Goal: Information Seeking & Learning: Learn about a topic

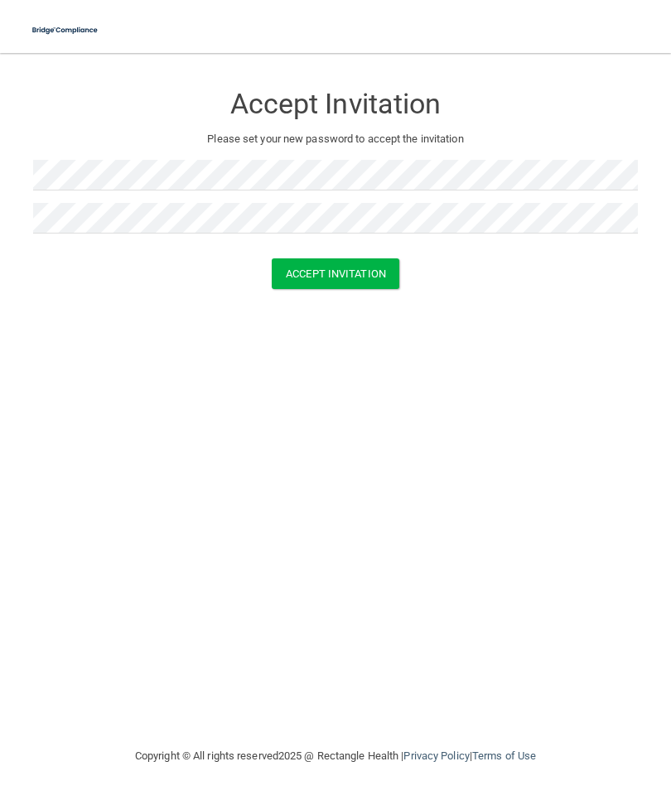
click at [379, 270] on button "Accept Invitation" at bounding box center [336, 273] width 128 height 31
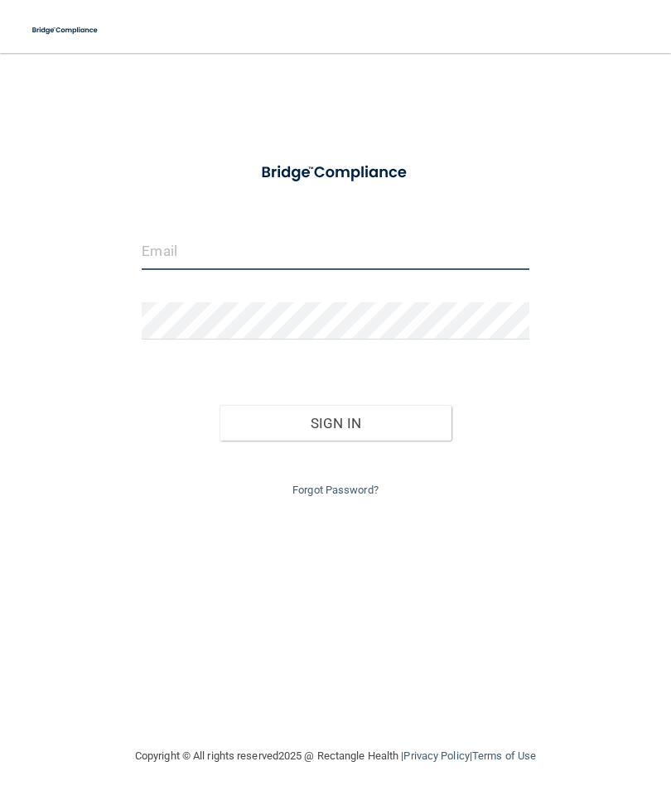
click at [206, 240] on input "email" at bounding box center [335, 251] width 387 height 37
type input "[PERSON_NAME][EMAIL_ADDRESS][PERSON_NAME][DOMAIN_NAME]"
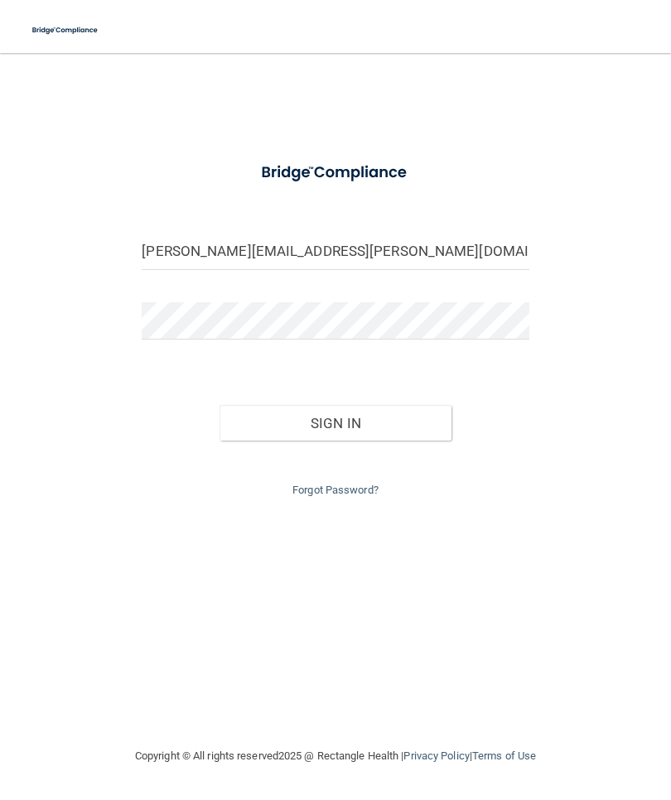
click at [408, 419] on button "Sign In" at bounding box center [335, 423] width 232 height 36
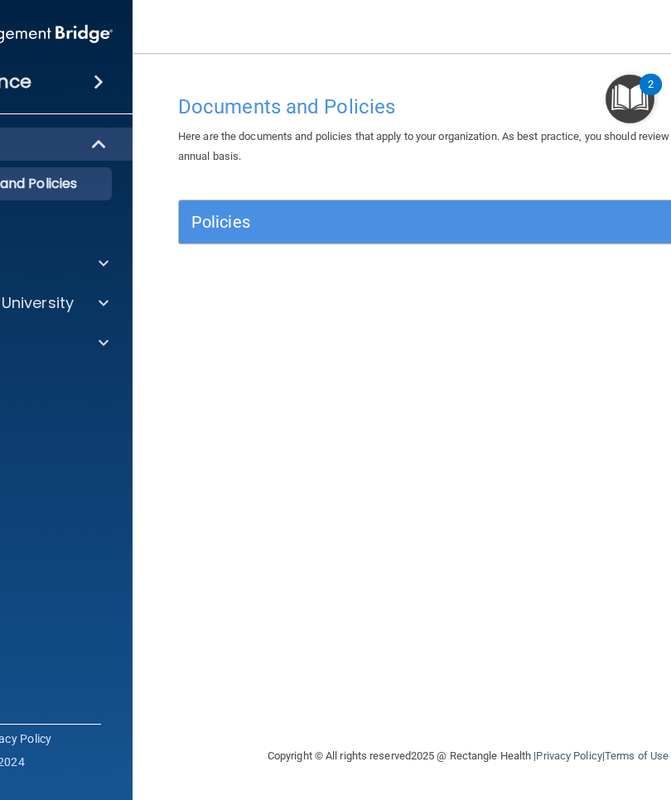
click at [104, 86] on span at bounding box center [99, 82] width 10 height 20
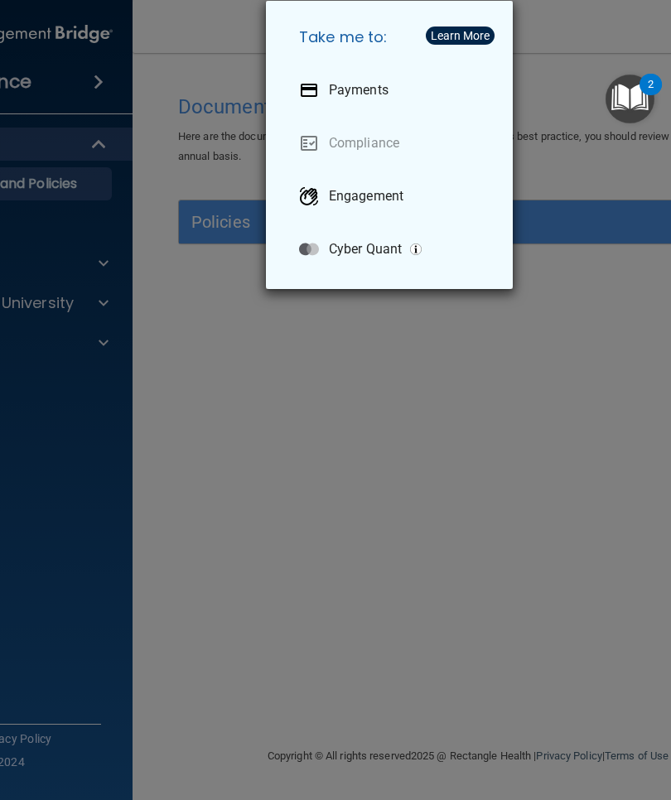
click at [311, 482] on div "Take me to: Payments Compliance Engagement Cyber Quant" at bounding box center [335, 400] width 671 height 800
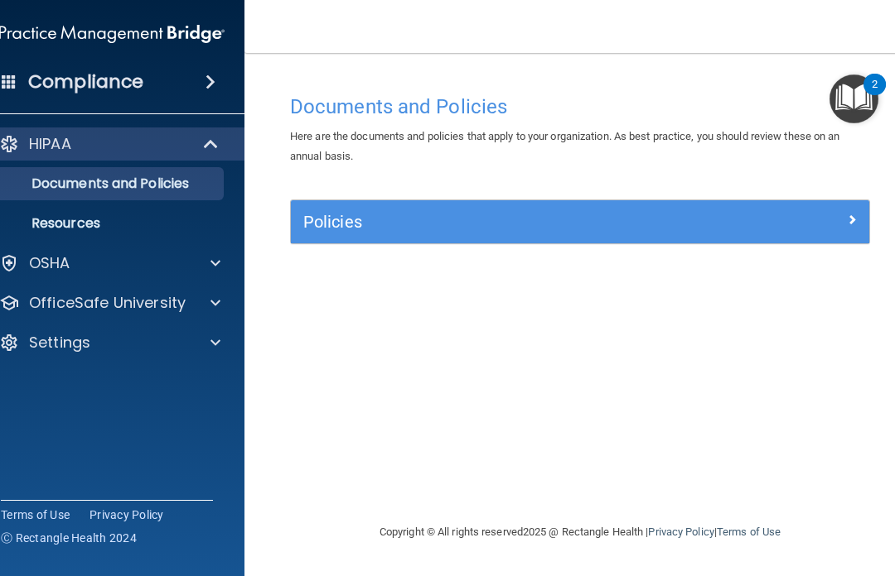
click at [143, 78] on h4 "Compliance" at bounding box center [85, 81] width 115 height 23
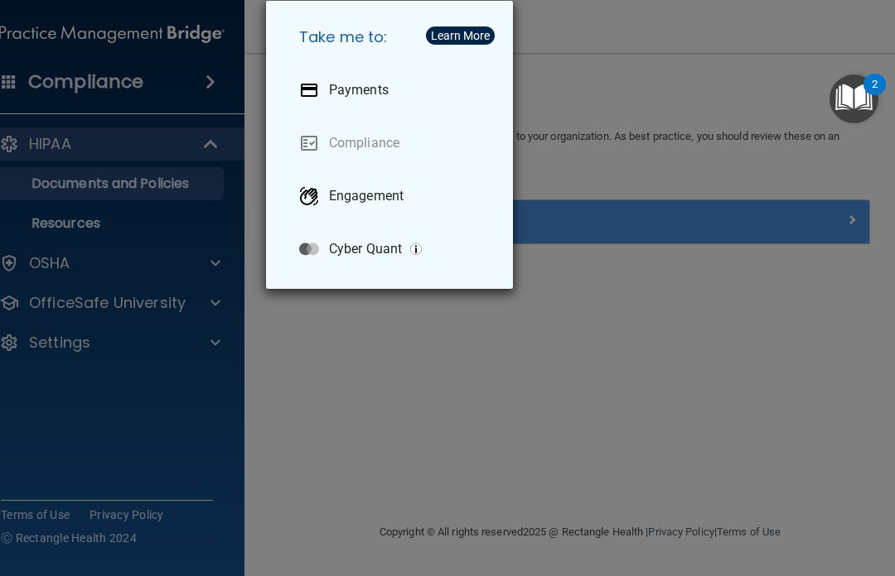
click at [390, 145] on link "Compliance" at bounding box center [393, 143] width 214 height 46
click at [656, 343] on div "Take me to: Payments Compliance Engagement Cyber Quant" at bounding box center [447, 288] width 895 height 576
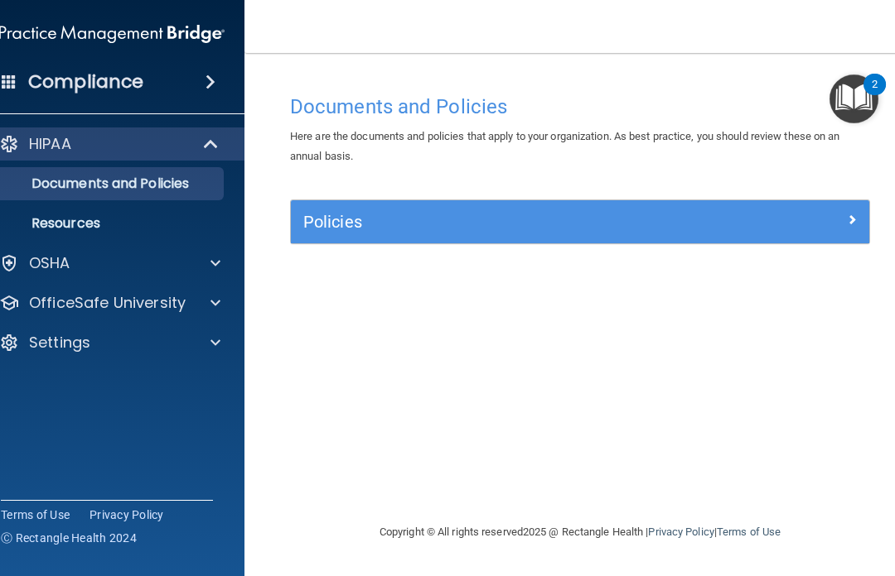
click at [670, 96] on img "Open Resource Center, 2 new notifications" at bounding box center [853, 99] width 49 height 49
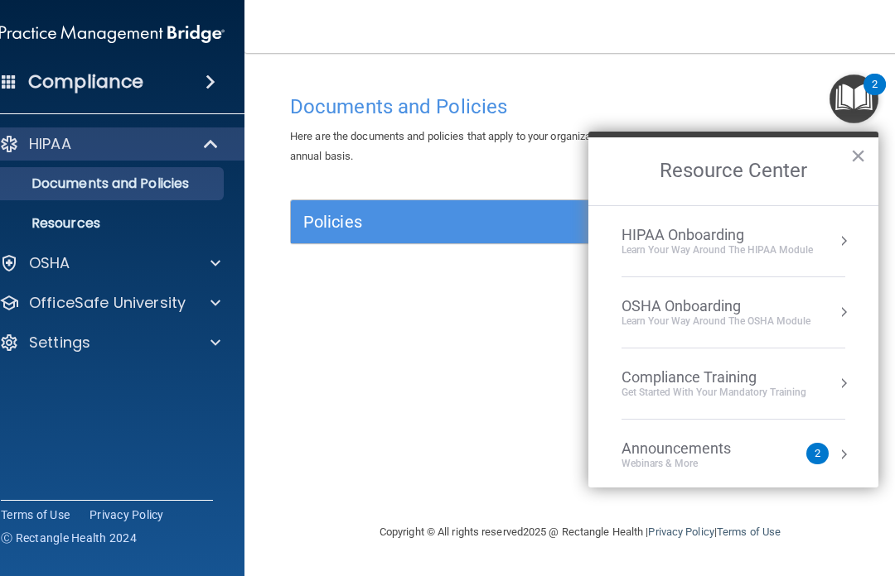
click at [670, 384] on button "Resource Center" at bounding box center [843, 383] width 17 height 17
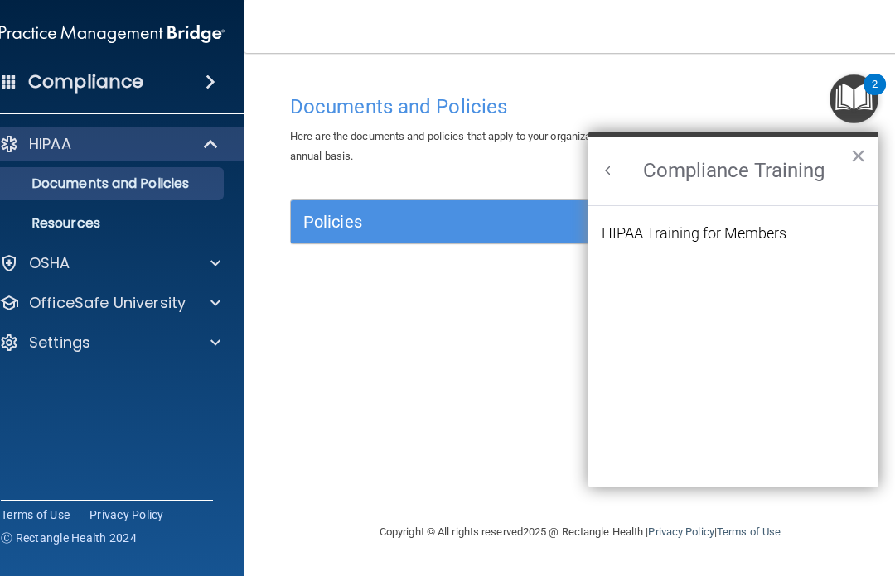
click at [670, 234] on div "HIPAA Training for Members" at bounding box center [693, 233] width 185 height 15
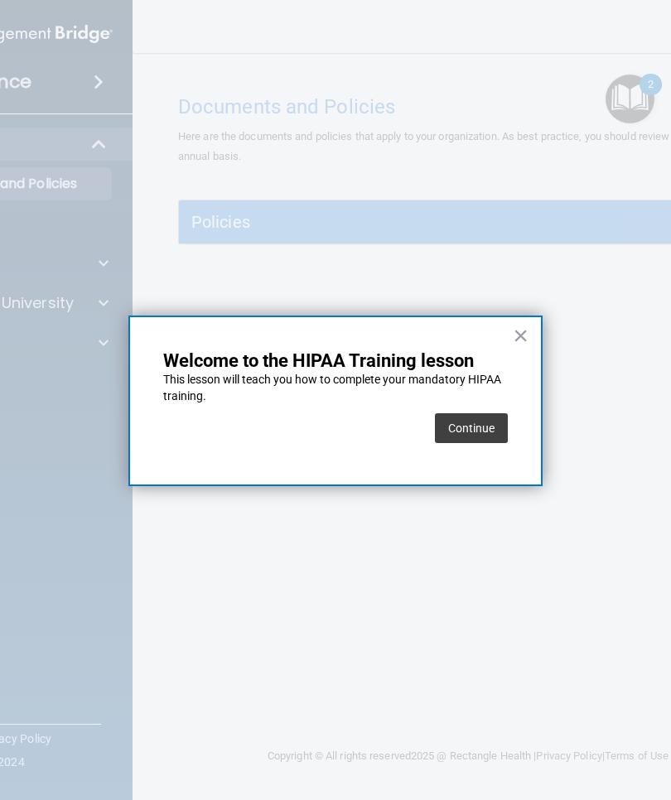
click at [525, 335] on button "×" at bounding box center [521, 335] width 16 height 27
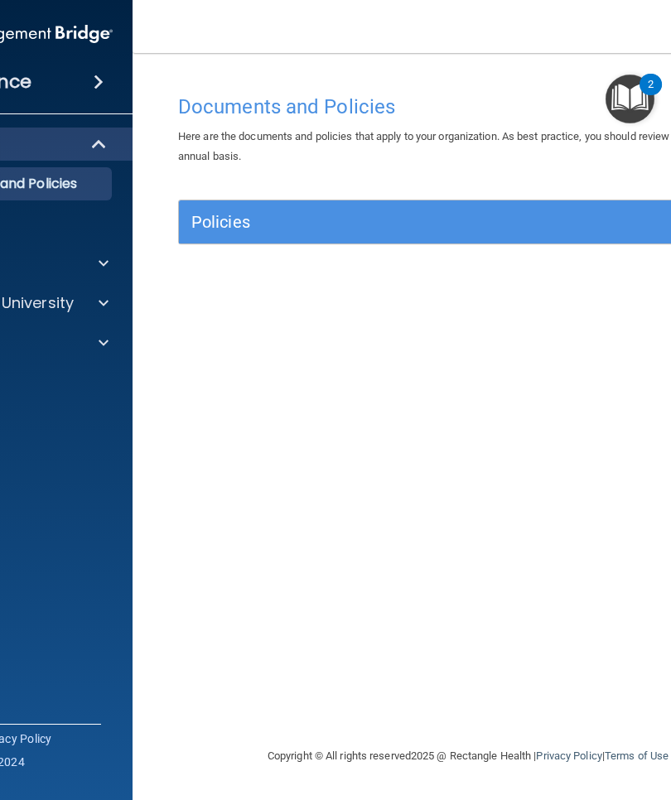
click at [410, 230] on div "Policies" at bounding box center [396, 222] width 434 height 27
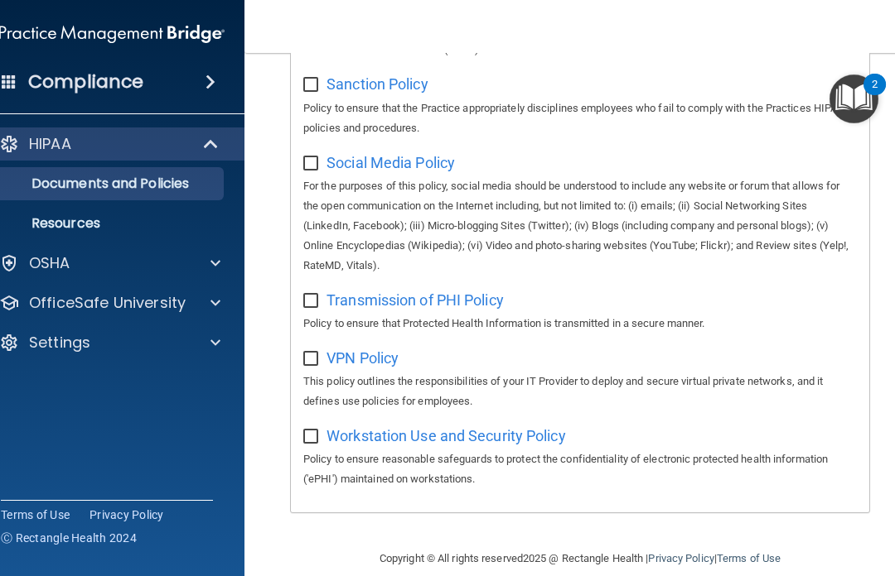
scroll to position [1441, 0]
click at [94, 229] on p "Resources" at bounding box center [103, 223] width 226 height 17
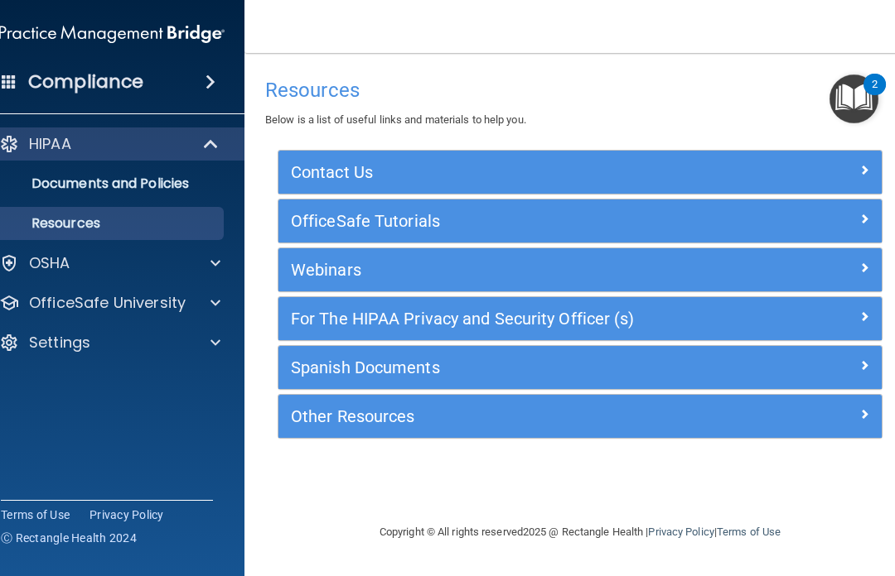
click at [126, 89] on h4 "Compliance" at bounding box center [85, 81] width 115 height 23
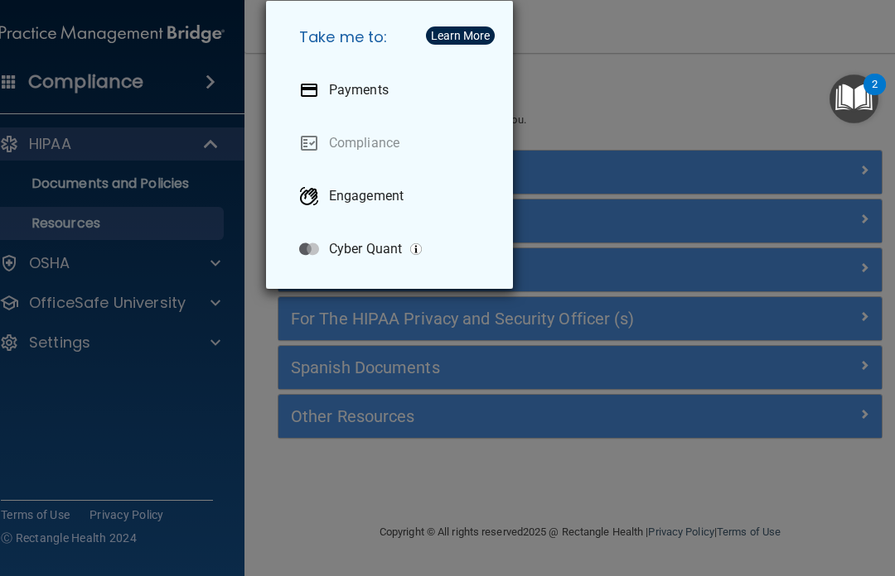
click at [472, 38] on div "Learn More" at bounding box center [460, 36] width 59 height 12
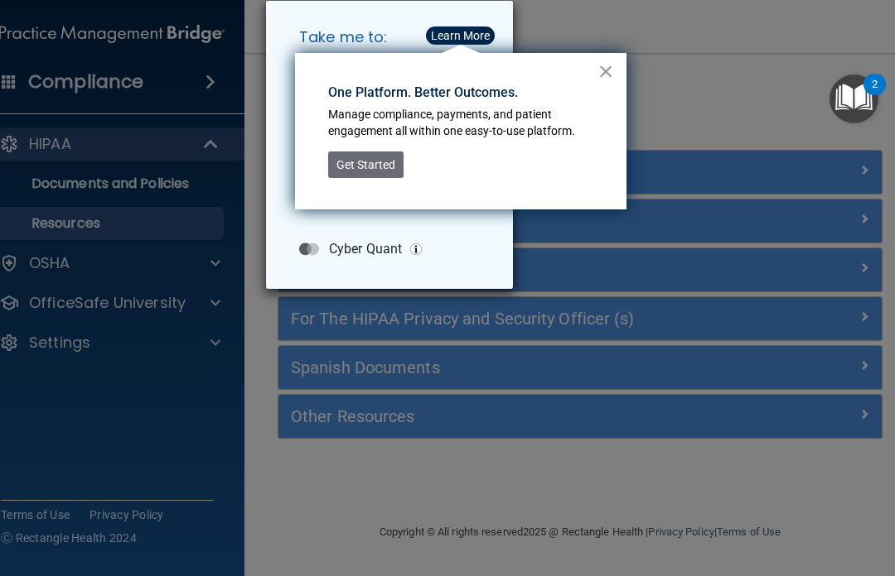
click at [384, 163] on button "Get Started" at bounding box center [365, 165] width 75 height 27
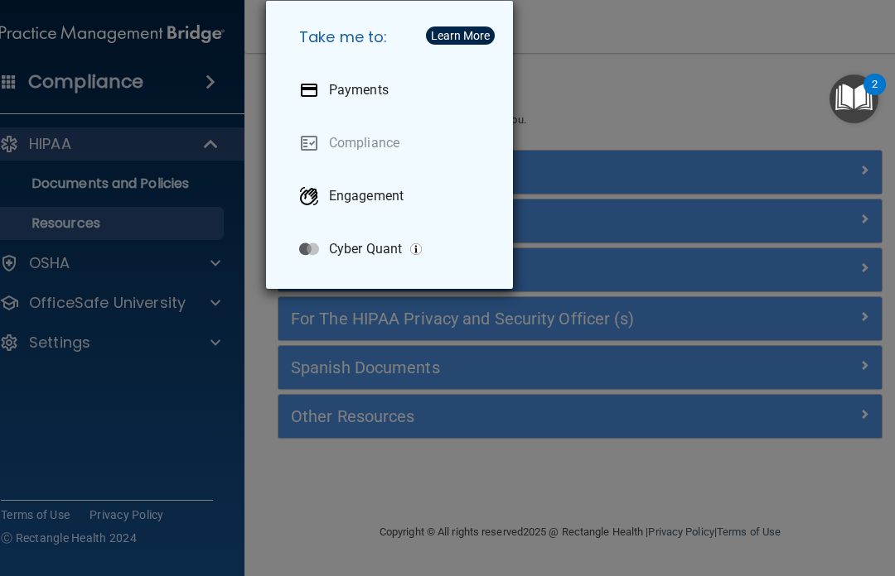
click at [387, 200] on p "Engagement" at bounding box center [366, 196] width 75 height 17
click at [104, 87] on div "Take me to: Payments Compliance Engagement Cyber Quant" at bounding box center [447, 288] width 895 height 576
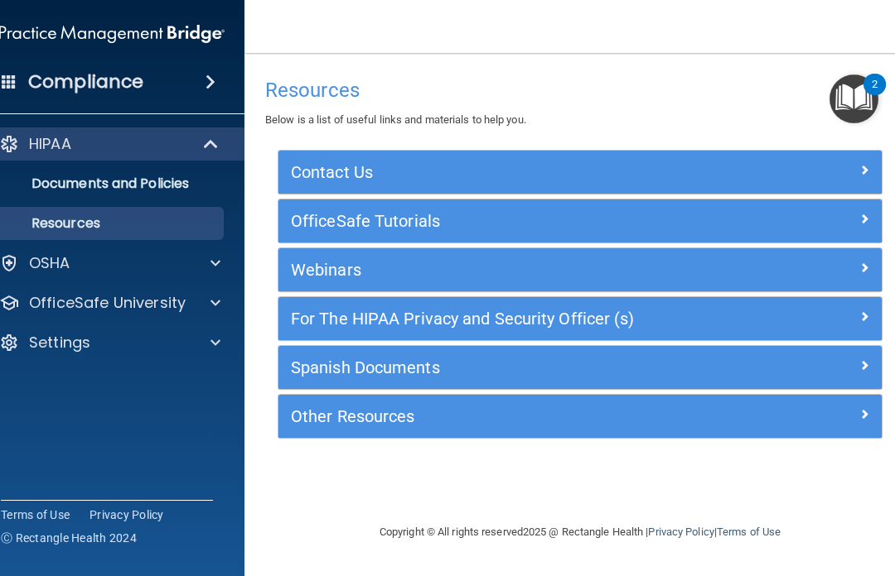
click at [71, 149] on p "HIPAA" at bounding box center [50, 144] width 42 height 20
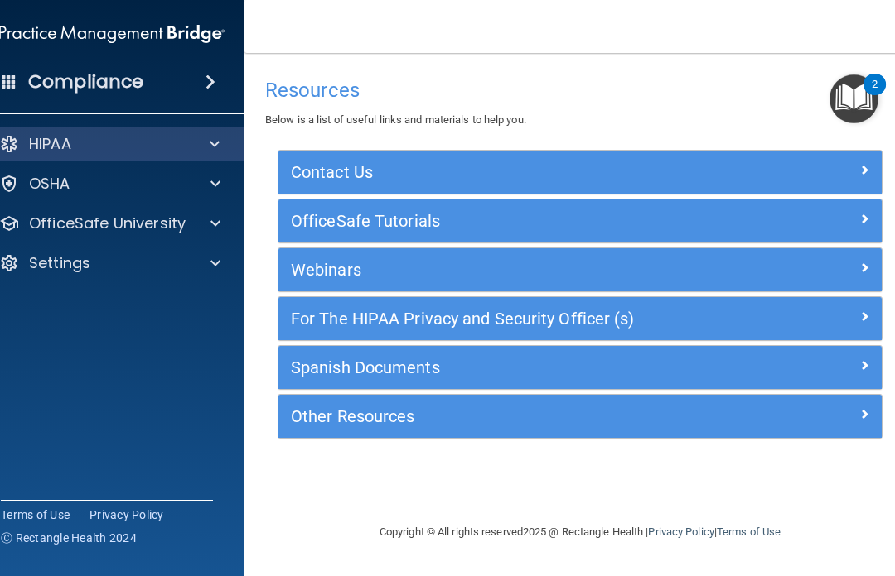
click at [103, 142] on div "HIPAA" at bounding box center [89, 144] width 205 height 20
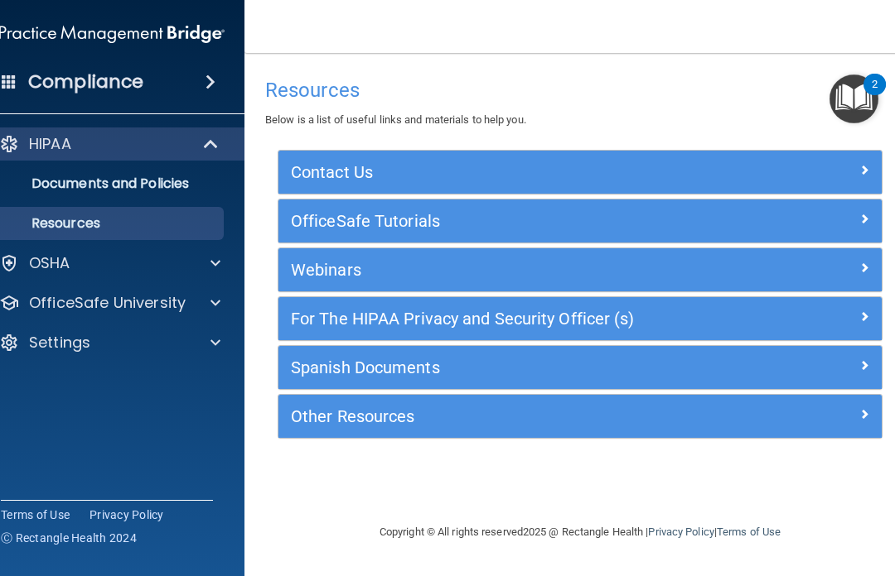
click at [156, 186] on p "Documents and Policies" at bounding box center [103, 184] width 226 height 17
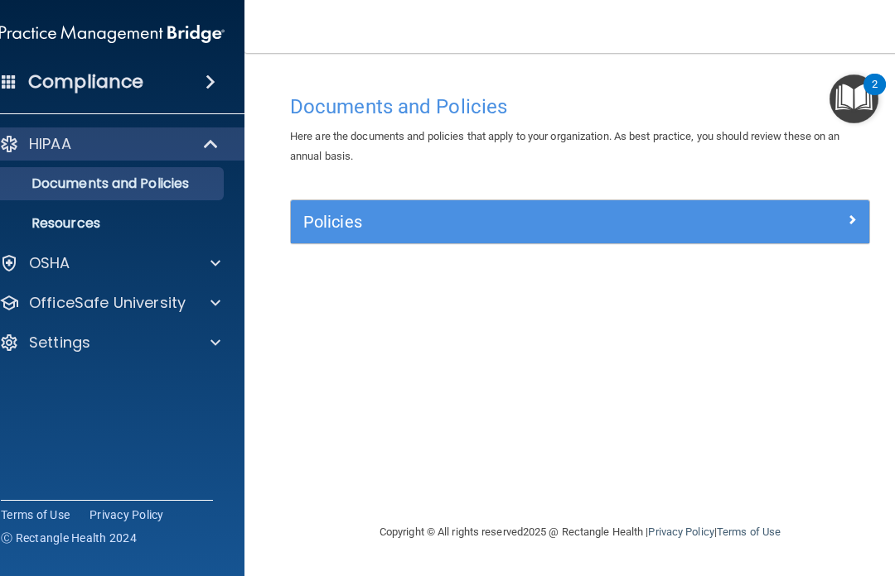
click at [93, 224] on p "Resources" at bounding box center [103, 223] width 226 height 17
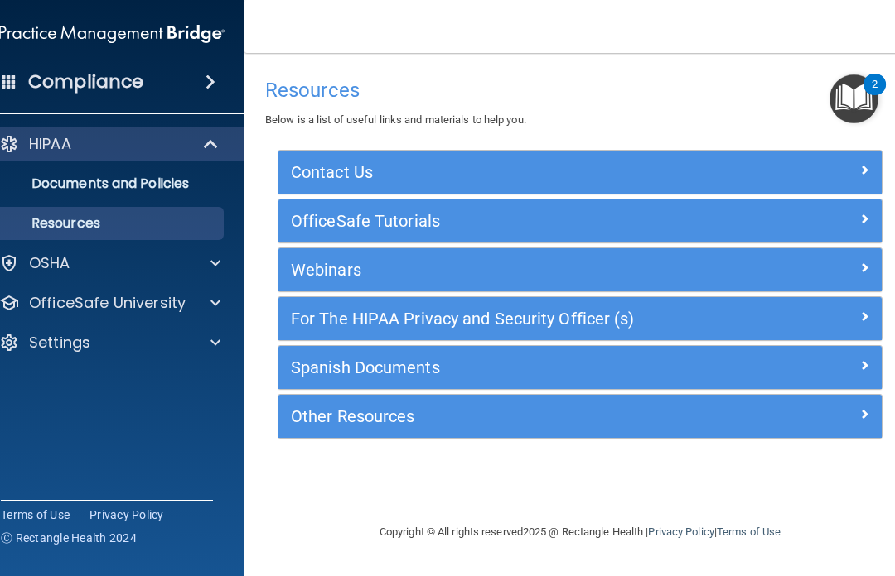
click at [670, 263] on div at bounding box center [806, 267] width 151 height 20
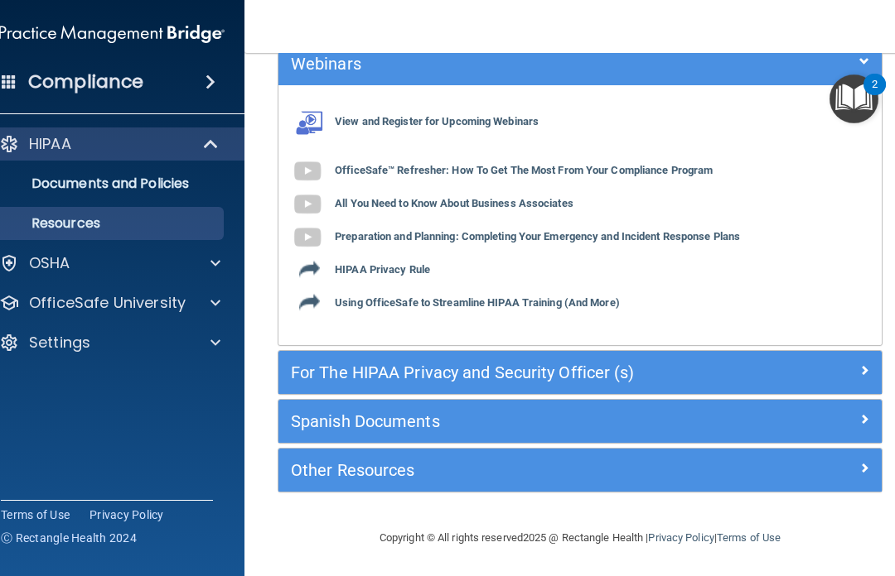
scroll to position [205, 0]
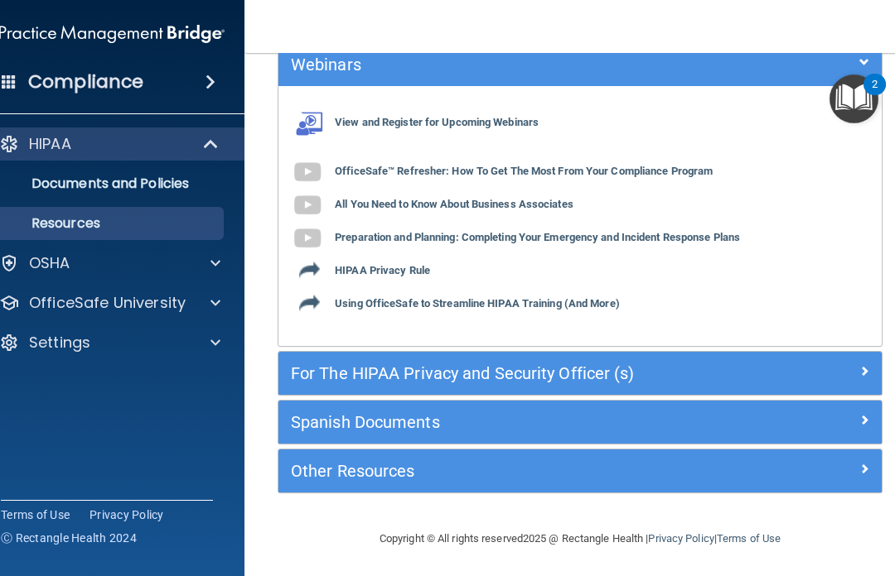
click at [12, 83] on span at bounding box center [9, 81] width 15 height 15
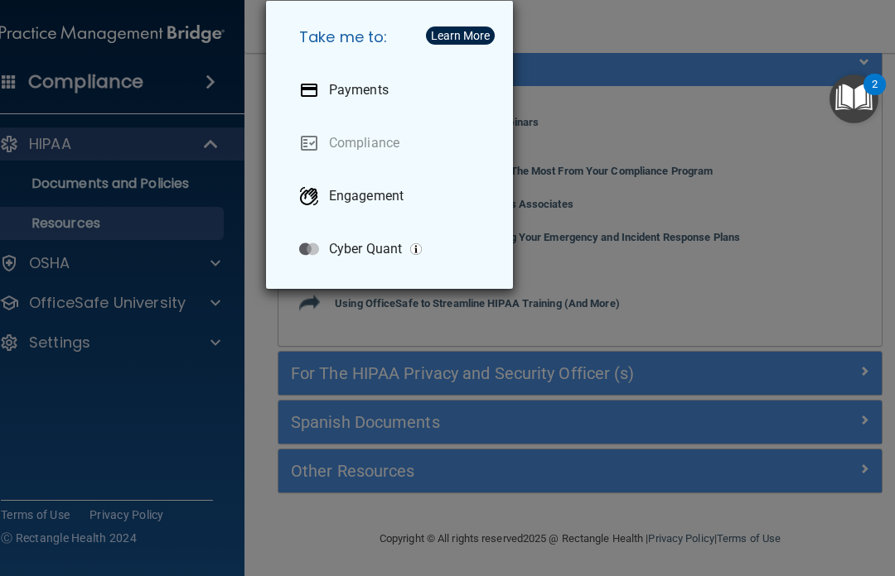
click at [379, 200] on p "Engagement" at bounding box center [366, 196] width 75 height 17
click at [229, 267] on div "Take me to: Payments Compliance Engagement Cyber Quant" at bounding box center [447, 288] width 895 height 576
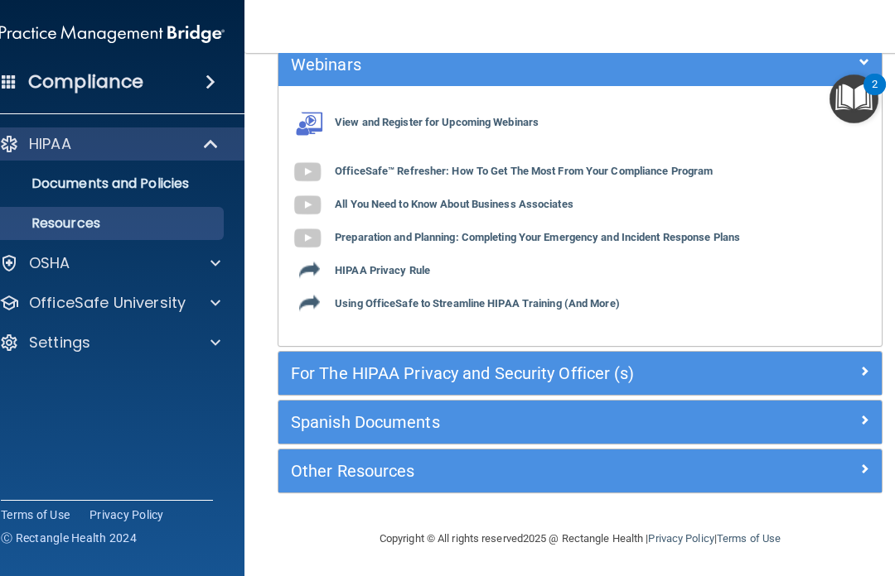
click at [210, 269] on span at bounding box center [215, 263] width 10 height 20
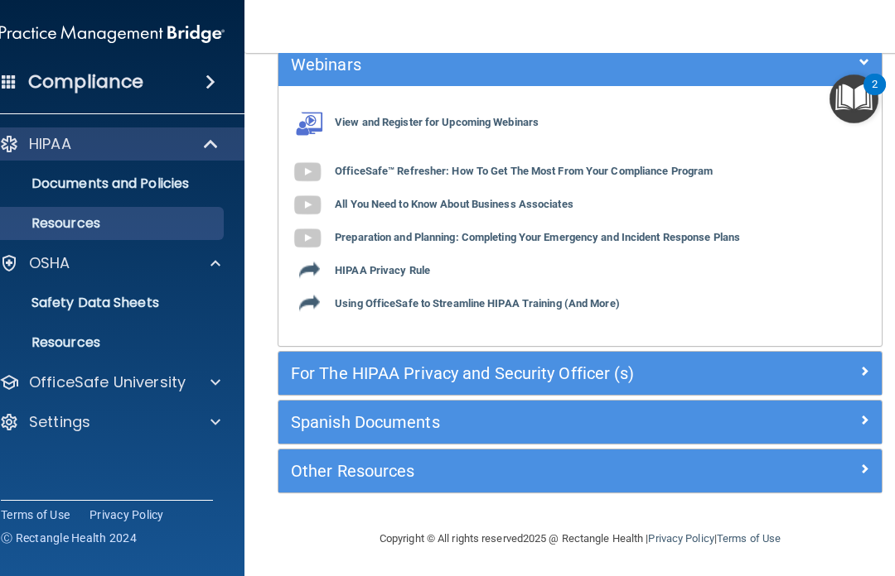
click at [129, 81] on h4 "Compliance" at bounding box center [85, 81] width 115 height 23
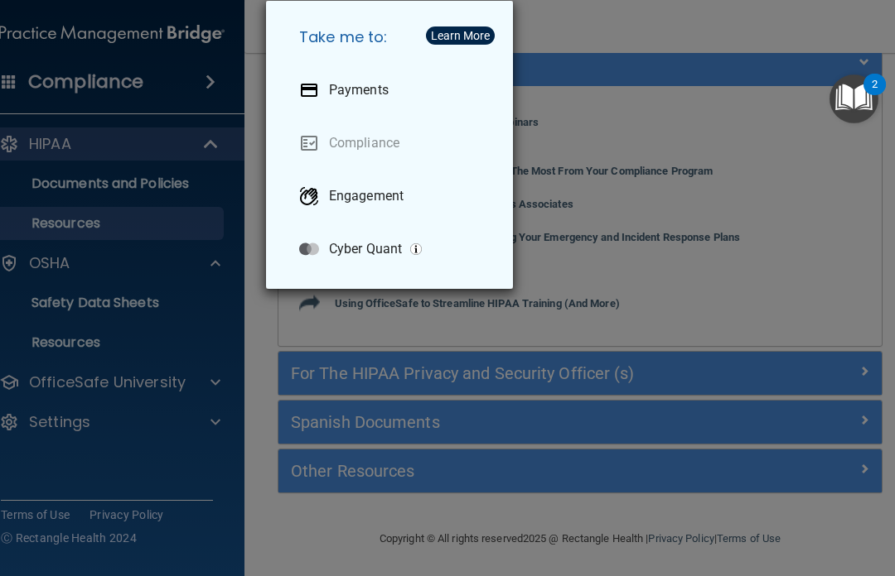
click at [369, 40] on h5 "Take me to:" at bounding box center [393, 37] width 214 height 46
click at [366, 41] on h5 "Take me to:" at bounding box center [393, 37] width 214 height 46
click at [365, 143] on link "Compliance" at bounding box center [393, 143] width 214 height 46
click at [325, 146] on link "Compliance" at bounding box center [393, 143] width 214 height 46
click at [386, 143] on link "Compliance" at bounding box center [393, 143] width 214 height 46
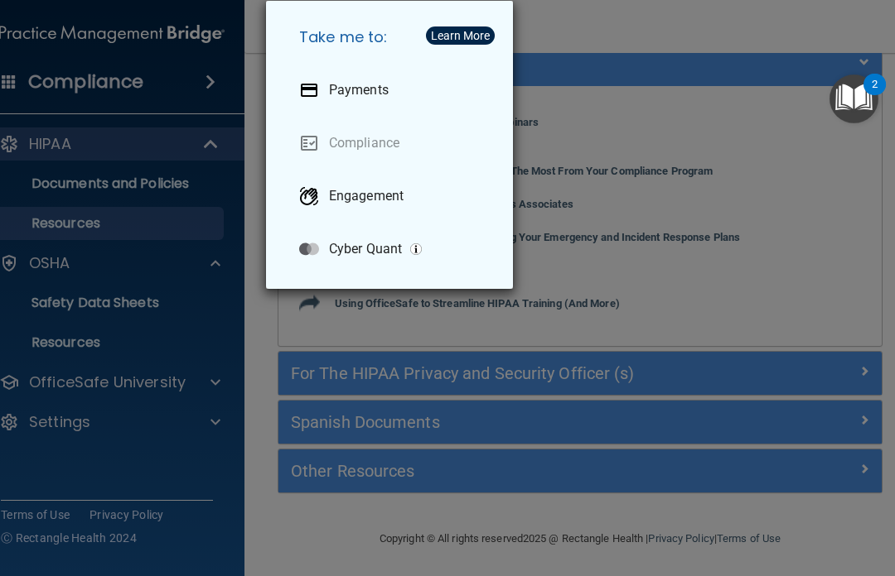
click at [382, 200] on p "Engagement" at bounding box center [366, 196] width 75 height 17
click at [54, 143] on div "Take me to: Payments Compliance Engagement Cyber Quant" at bounding box center [447, 288] width 895 height 576
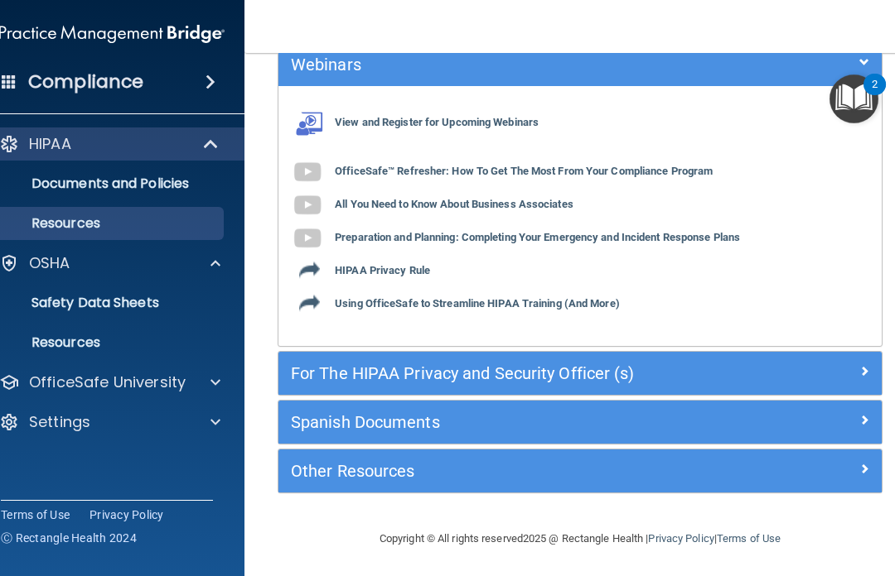
click at [11, 141] on div at bounding box center [9, 144] width 20 height 20
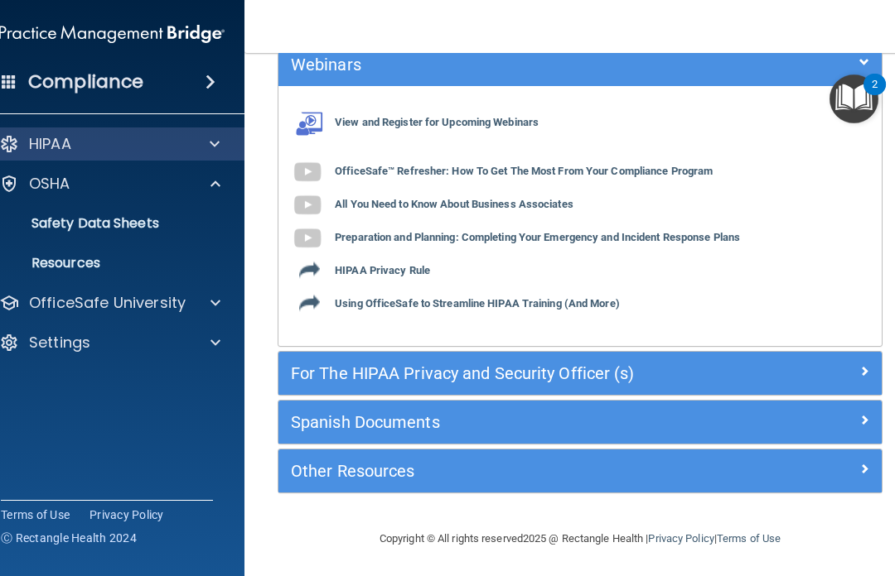
click at [15, 150] on div at bounding box center [9, 144] width 20 height 20
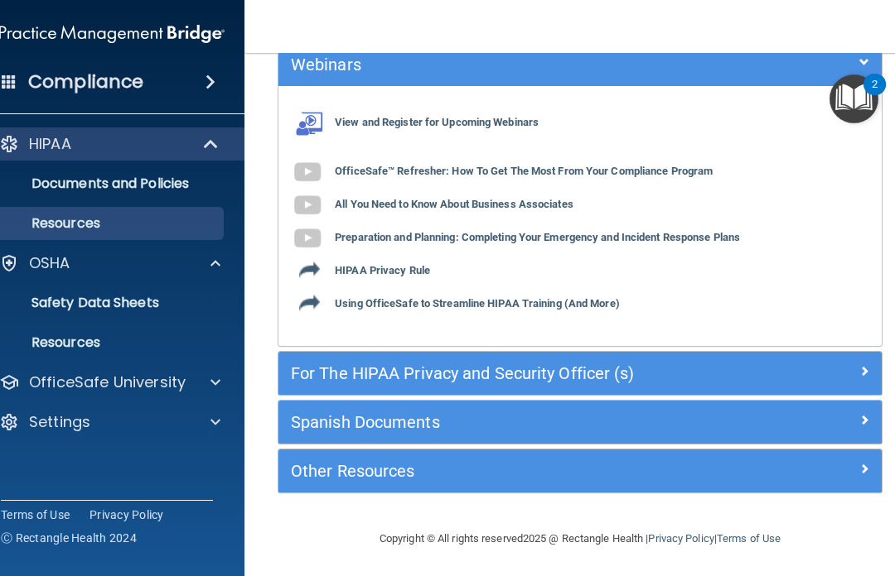
click at [169, 176] on p "Documents and Policies" at bounding box center [103, 184] width 226 height 17
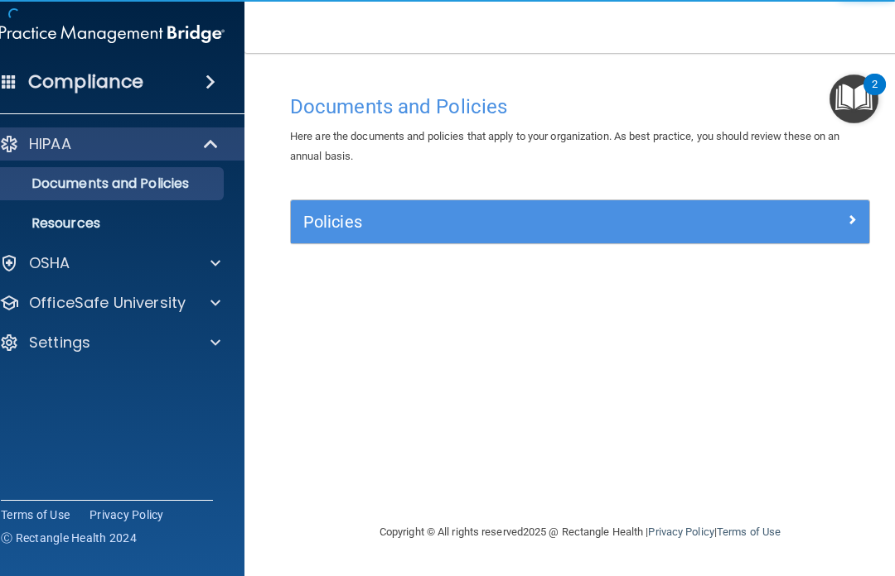
click at [601, 217] on h5 "Policies" at bounding box center [507, 222] width 409 height 18
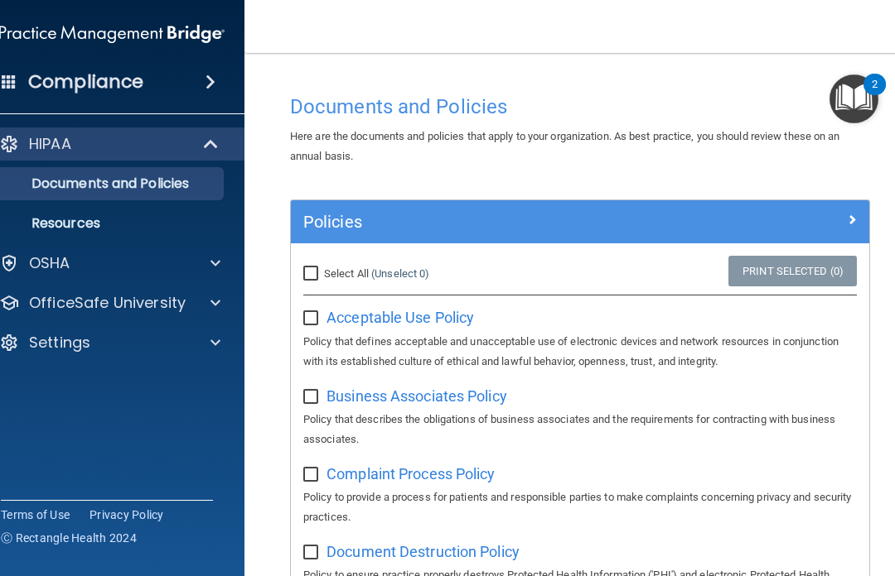
click at [670, 86] on img "Open Resource Center, 2 new notifications" at bounding box center [853, 99] width 49 height 49
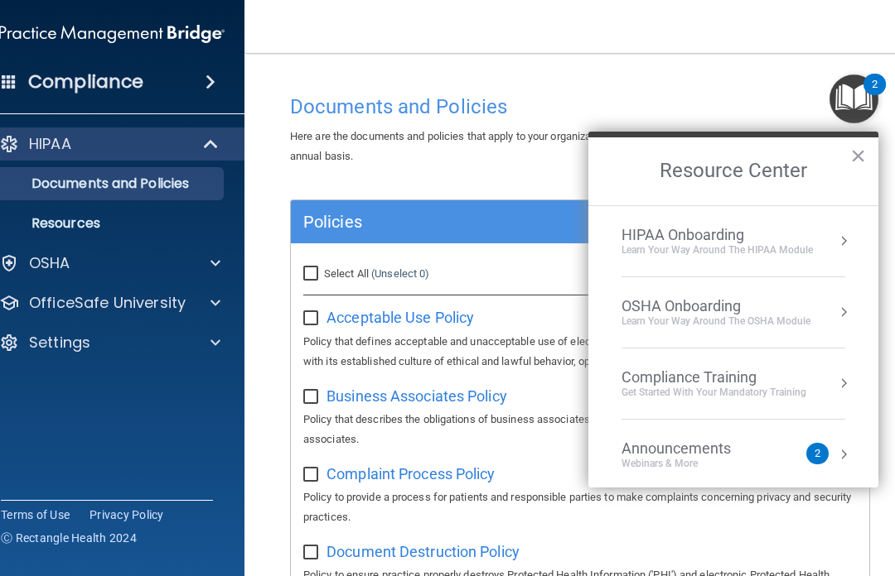
click at [670, 373] on div "Compliance Training Get Started with your mandatory training" at bounding box center [733, 384] width 224 height 31
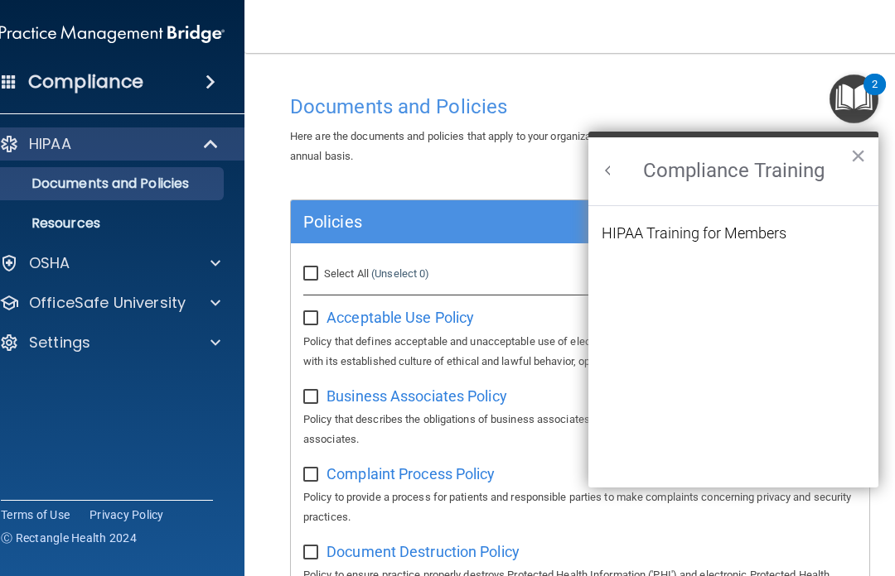
click at [670, 231] on div "HIPAA Training for Members" at bounding box center [693, 233] width 185 height 15
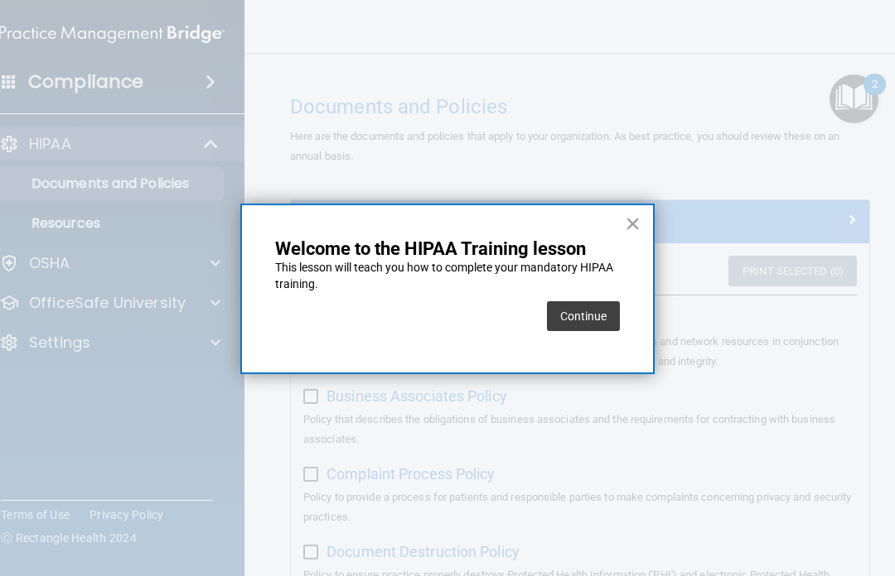
click at [601, 302] on button "Continue" at bounding box center [583, 317] width 73 height 30
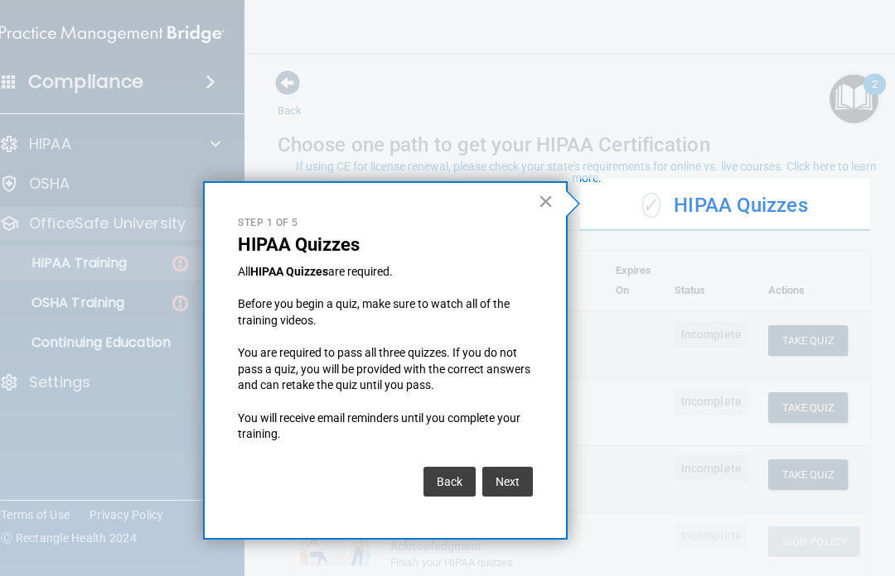
click at [508, 469] on button "Next" at bounding box center [507, 482] width 51 height 30
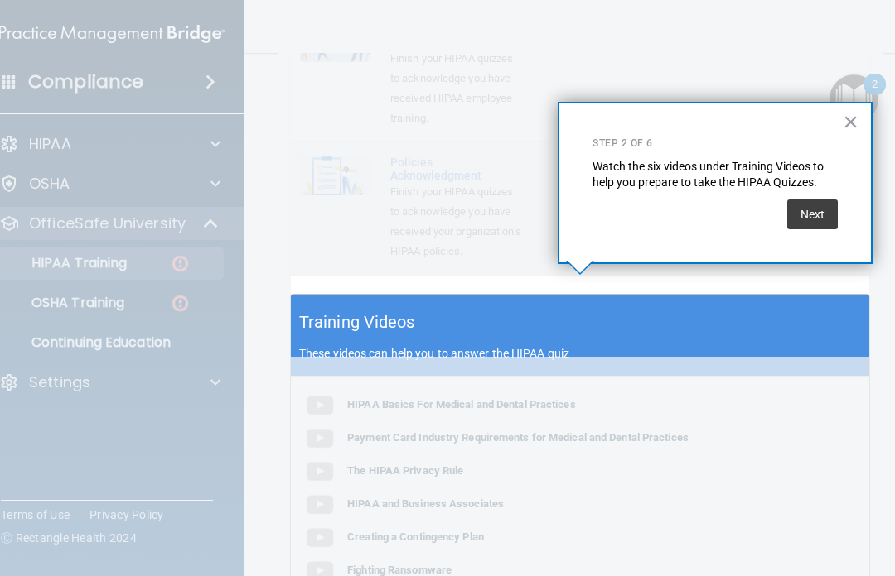
scroll to position [503, 0]
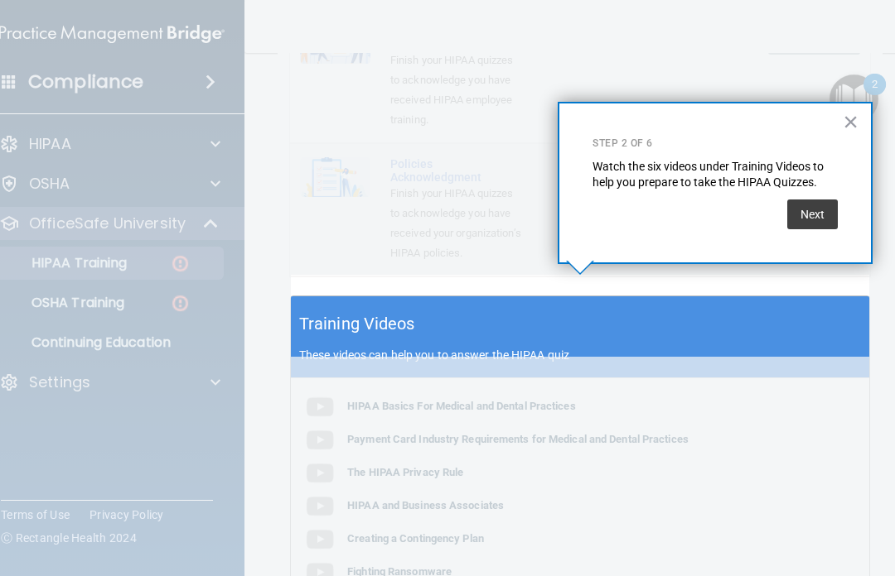
click at [670, 215] on button "Next" at bounding box center [812, 215] width 51 height 30
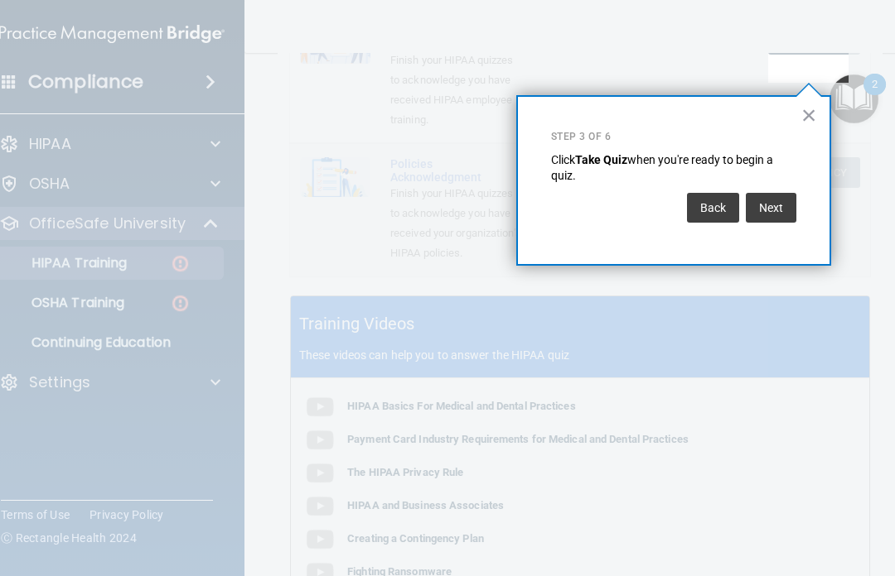
scroll to position [268, 0]
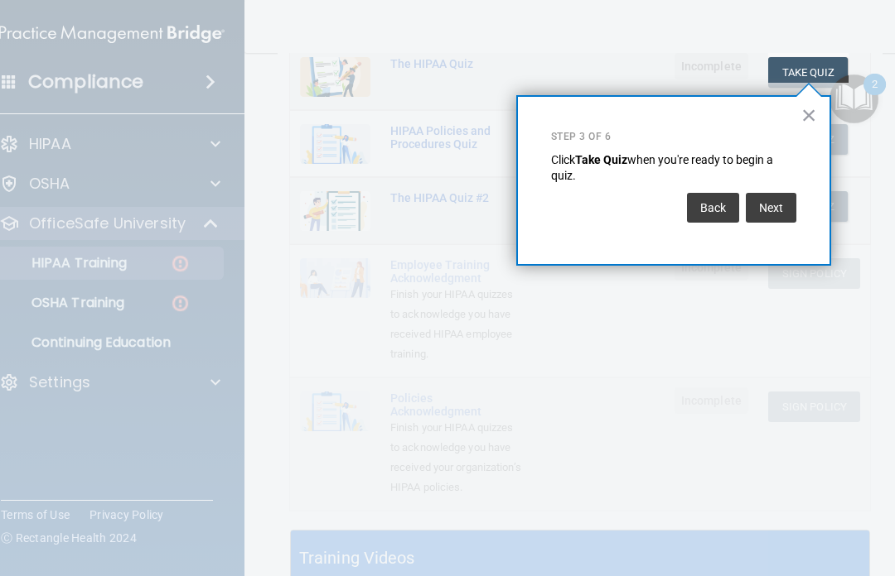
click at [670, 207] on button "Next" at bounding box center [770, 208] width 51 height 30
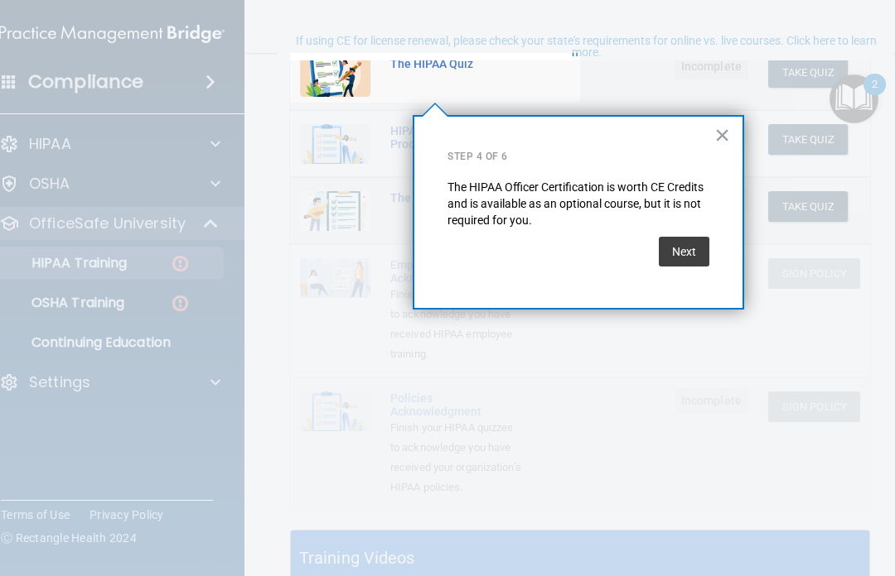
scroll to position [126, 0]
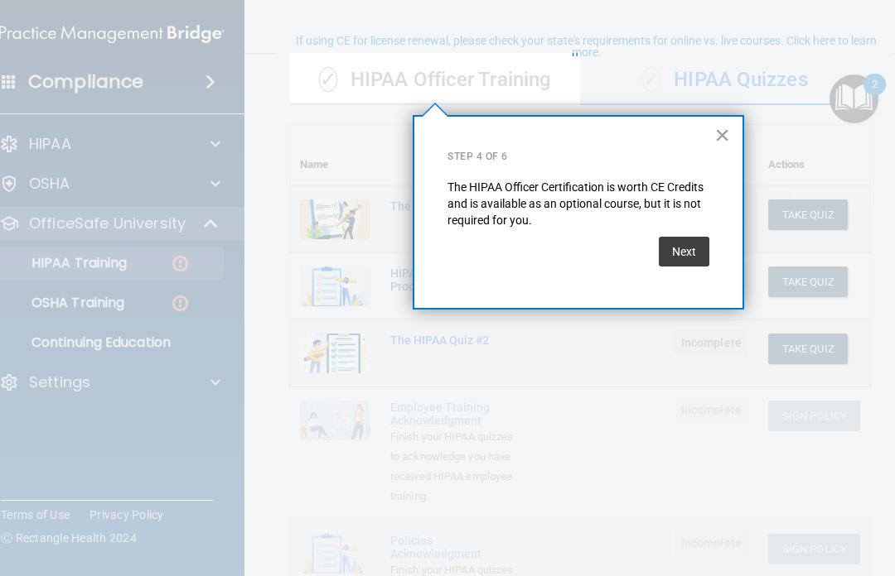
click at [670, 256] on button "Next" at bounding box center [683, 252] width 51 height 30
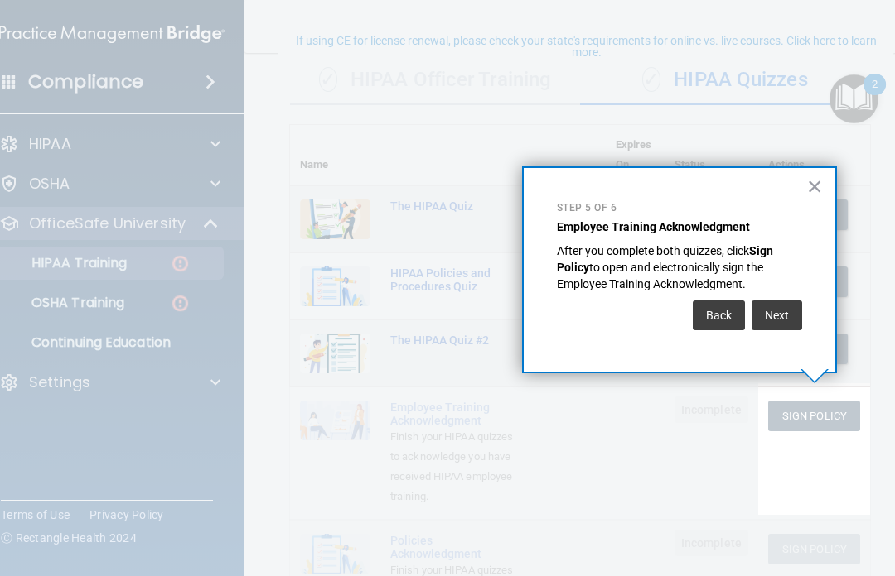
click at [670, 310] on button "Next" at bounding box center [776, 316] width 51 height 30
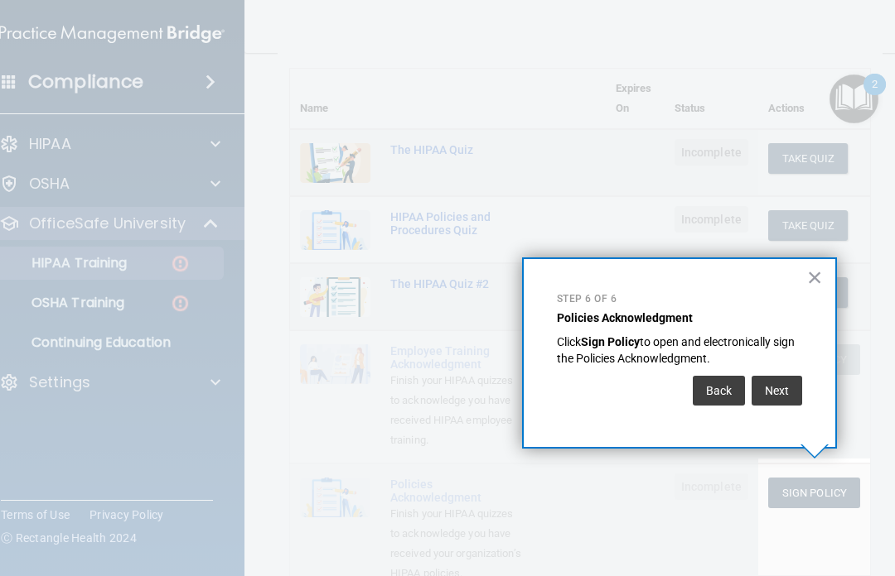
click at [670, 386] on button "Next" at bounding box center [776, 391] width 51 height 30
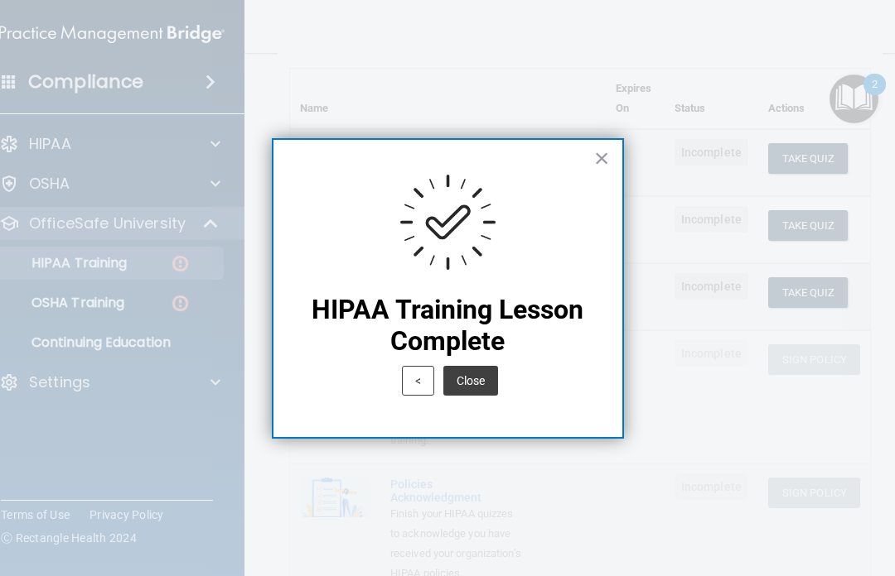
click at [478, 374] on button "Close" at bounding box center [470, 381] width 55 height 30
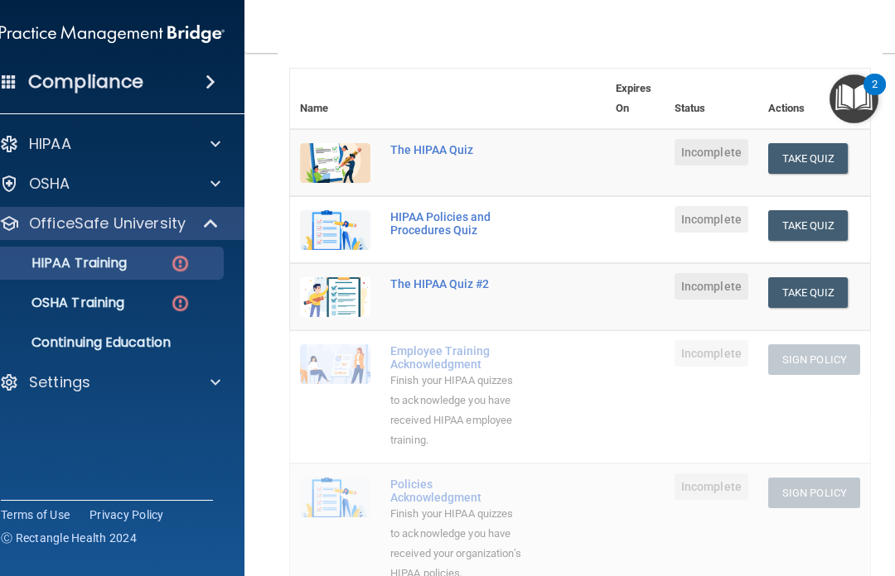
click at [670, 92] on img "Open Resource Center, 2 new notifications" at bounding box center [853, 99] width 49 height 49
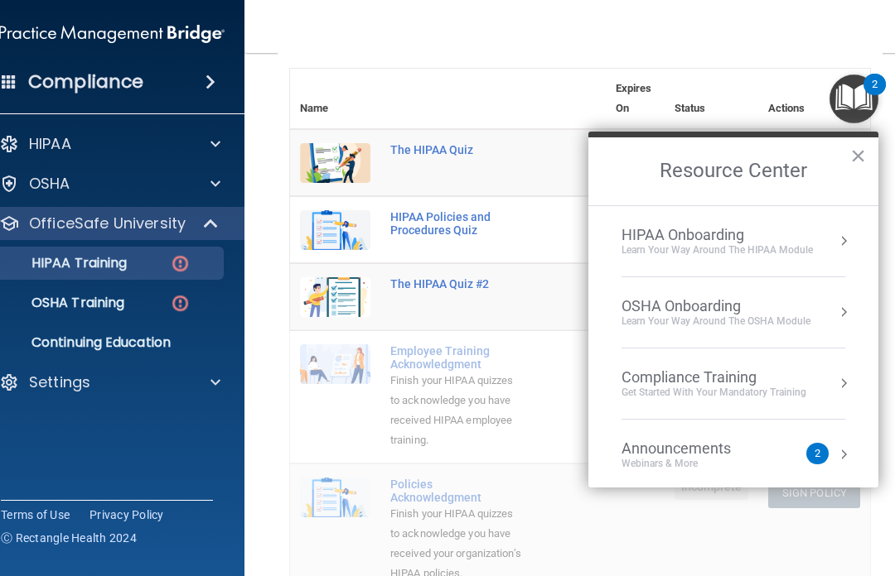
click at [545, 29] on nav "Toggle navigation [PERSON_NAME] [PERSON_NAME][EMAIL_ADDRESS][PERSON_NAME][DOMAI…" at bounding box center [579, 26] width 671 height 53
click at [670, 155] on button "×" at bounding box center [858, 155] width 16 height 27
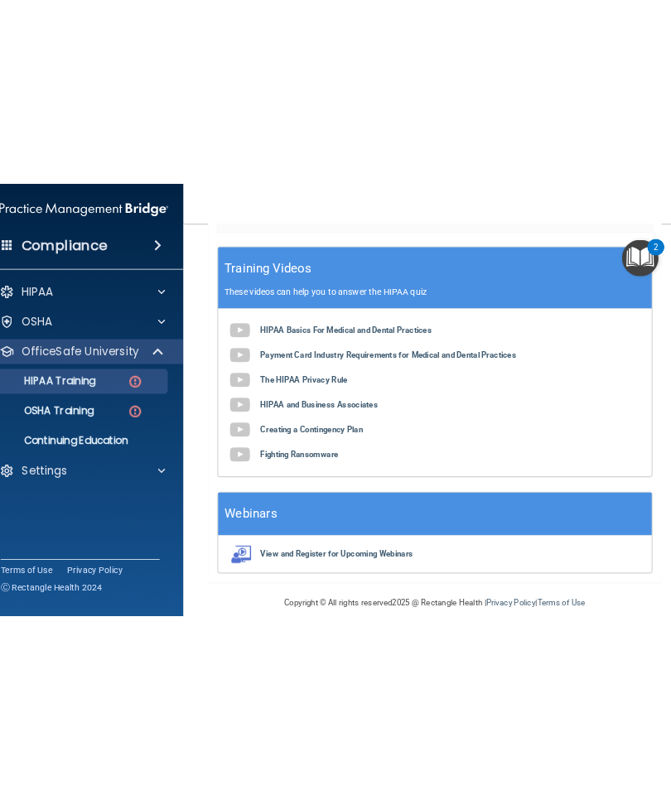
scroll to position [714, 0]
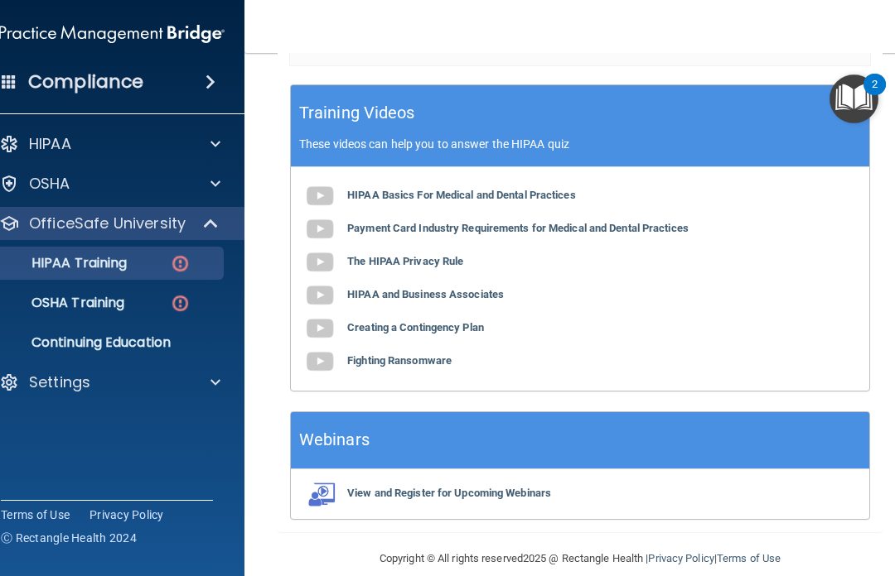
click at [525, 189] on b "HIPAA Basics For Medical and Dental Practices" at bounding box center [461, 195] width 229 height 12
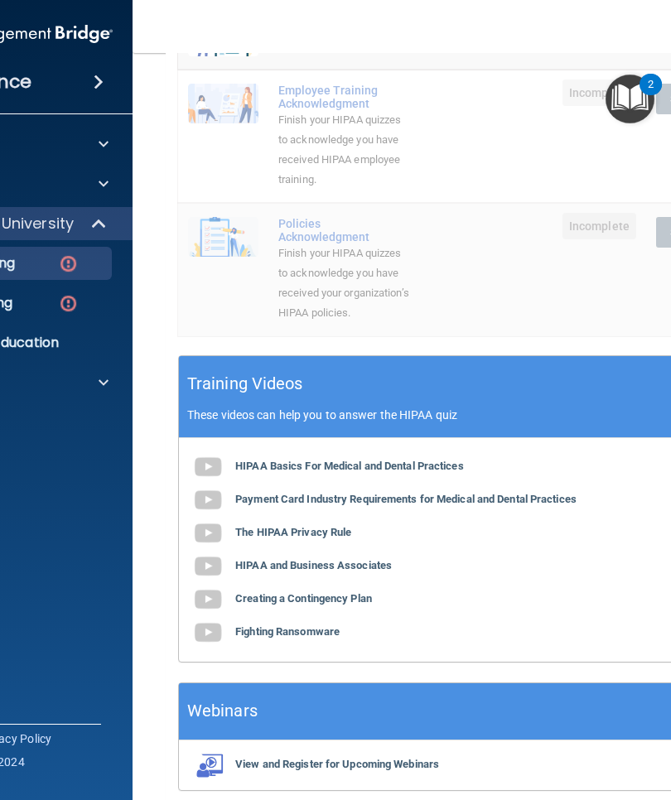
scroll to position [446, 0]
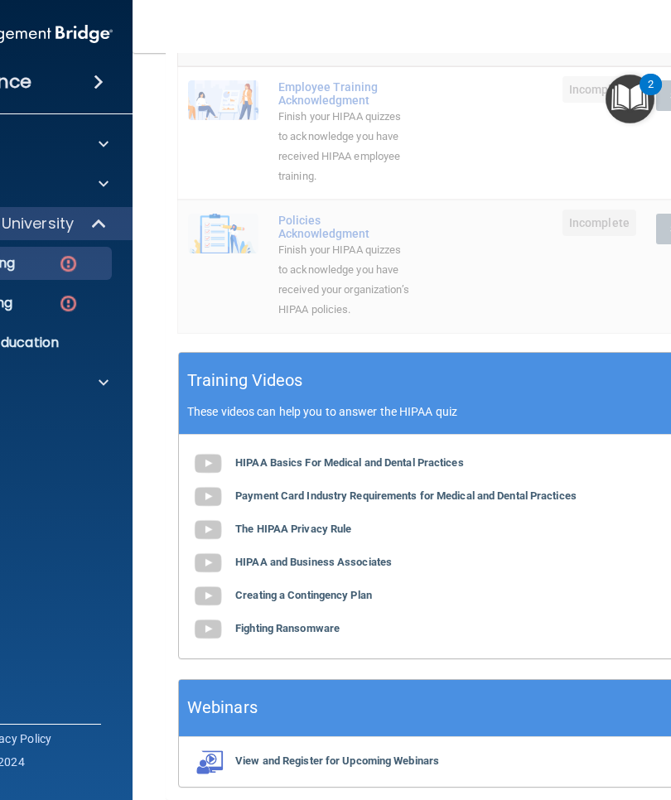
click at [636, 105] on img "Open Resource Center, 2 new notifications" at bounding box center [629, 99] width 49 height 49
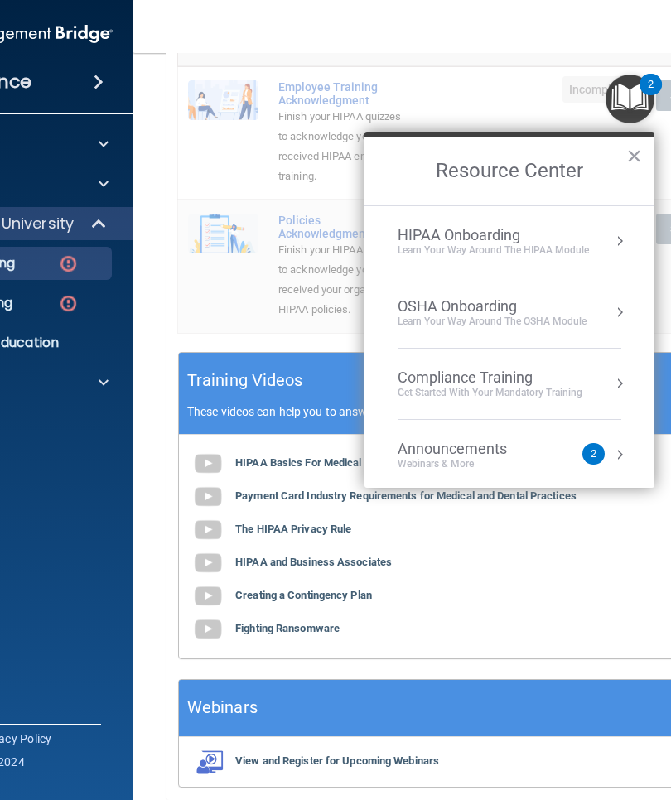
click at [636, 103] on img "Open Resource Center, 2 new notifications" at bounding box center [629, 99] width 49 height 49
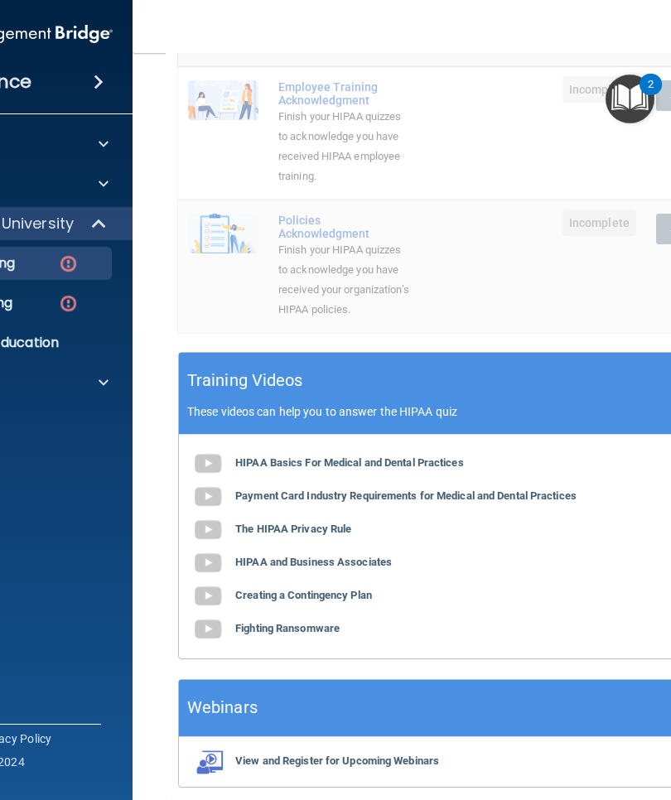
click at [209, 447] on img at bounding box center [207, 463] width 33 height 33
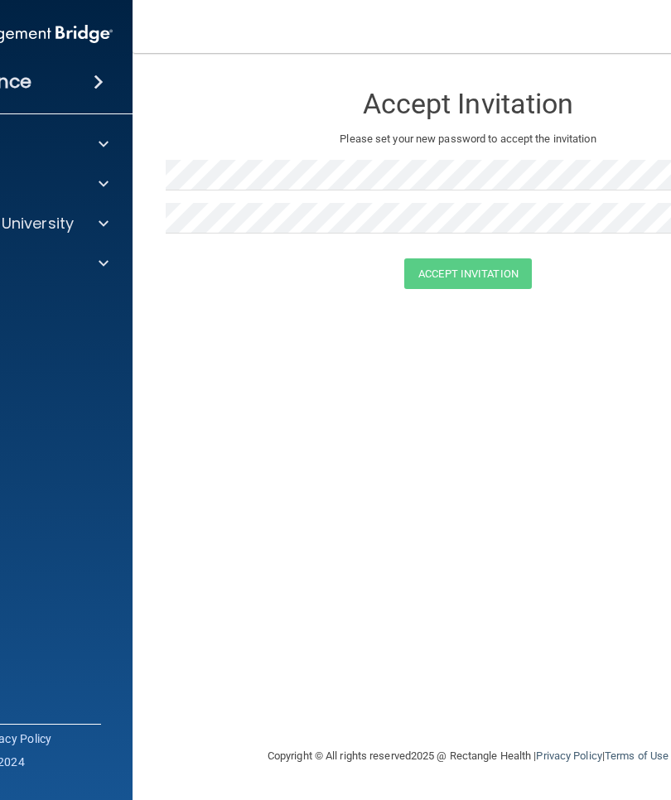
click at [98, 80] on span at bounding box center [99, 82] width 10 height 20
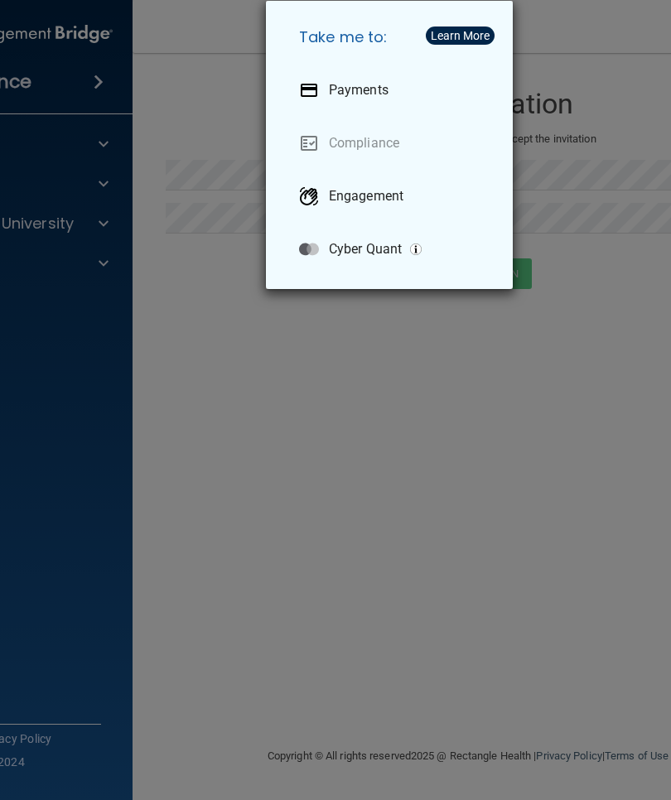
click at [377, 195] on p "Engagement" at bounding box center [366, 196] width 75 height 17
click at [107, 86] on div "Take me to: Payments Compliance Engagement Cyber Quant" at bounding box center [335, 400] width 671 height 800
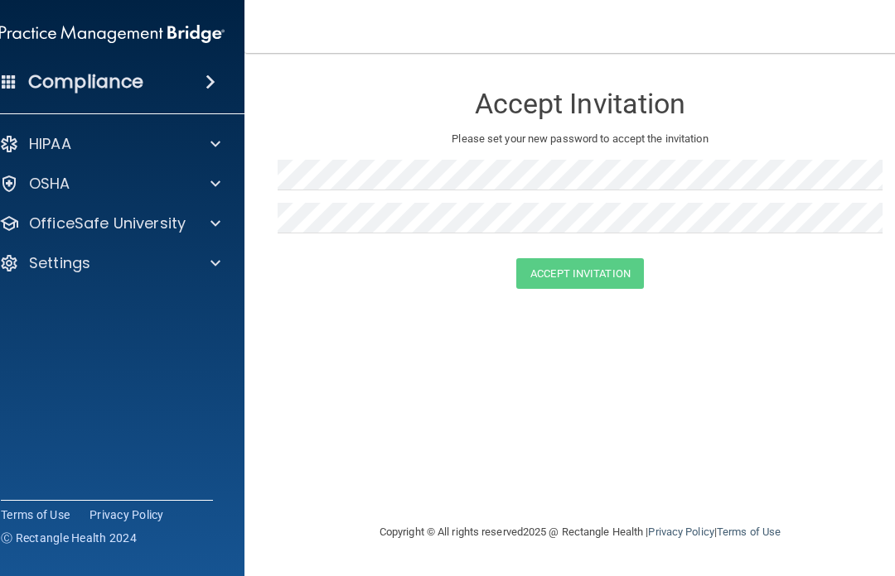
click at [124, 80] on h4 "Compliance" at bounding box center [85, 81] width 115 height 23
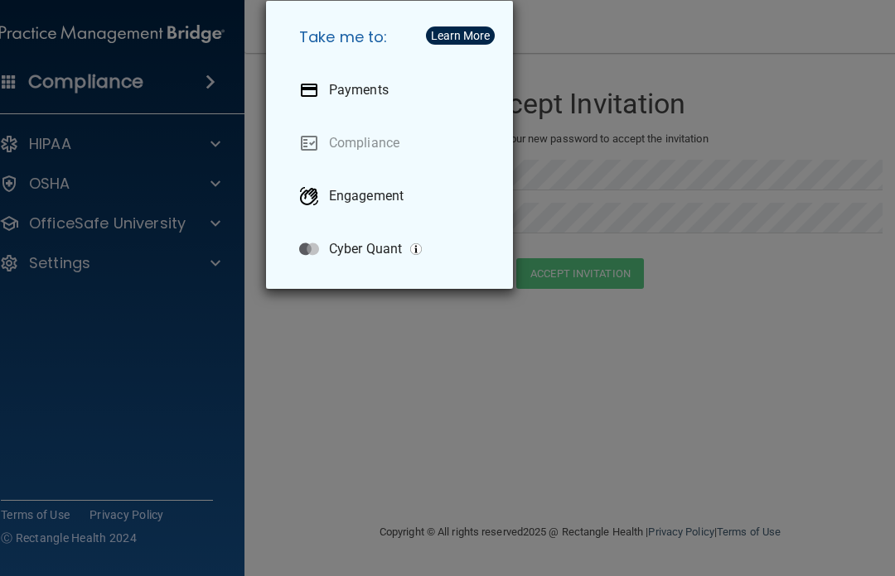
click at [82, 265] on div "Take me to: Payments Compliance Engagement Cyber Quant" at bounding box center [447, 288] width 895 height 576
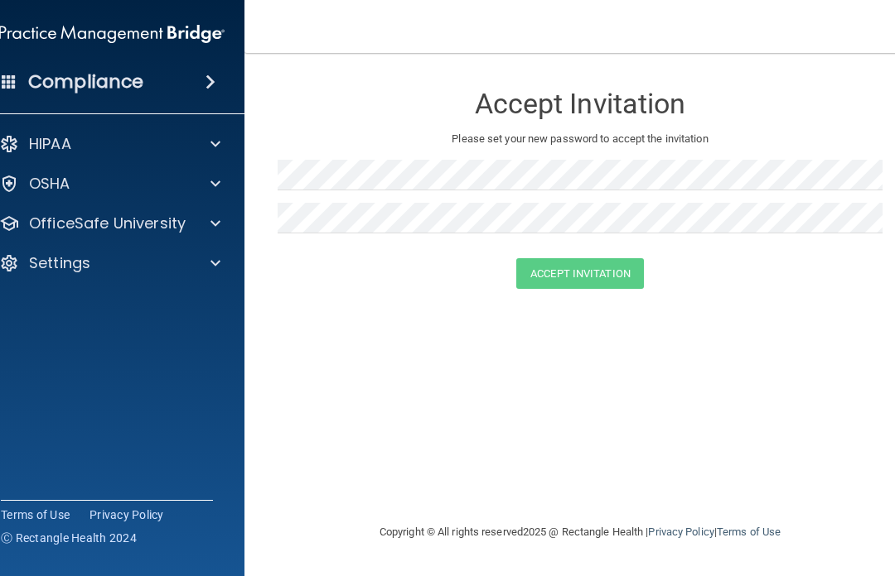
click at [84, 143] on div "HIPAA" at bounding box center [89, 144] width 205 height 20
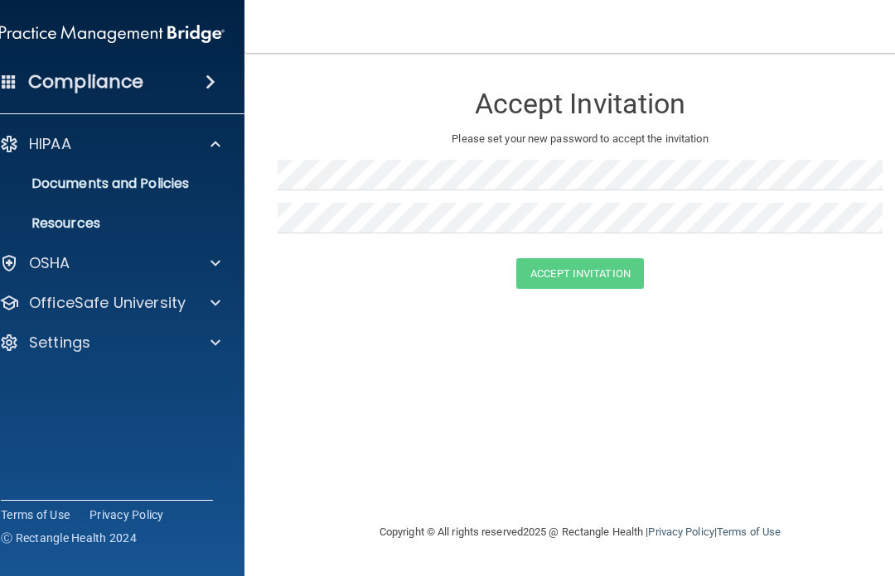
click at [189, 181] on p "Documents and Policies" at bounding box center [103, 184] width 226 height 17
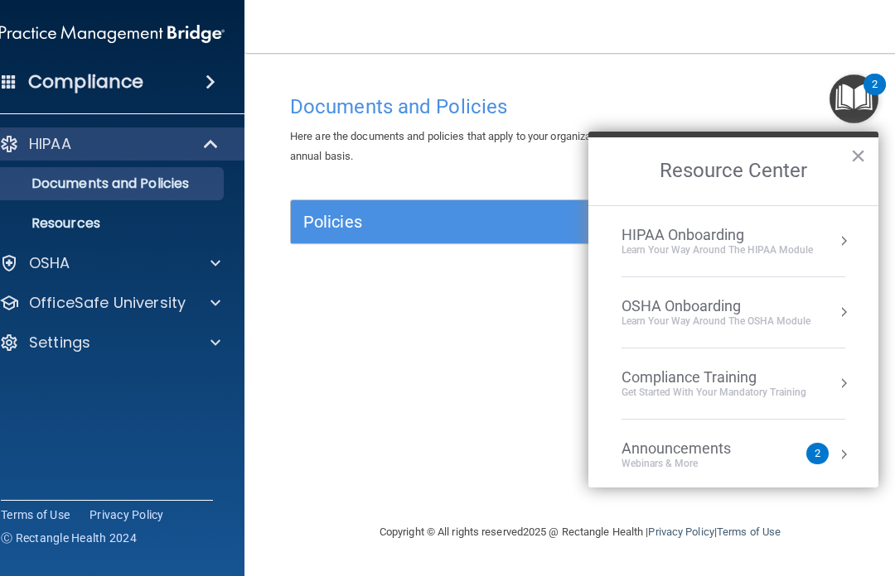
click at [670, 245] on div "Learn Your Way around the HIPAA module" at bounding box center [716, 251] width 191 height 14
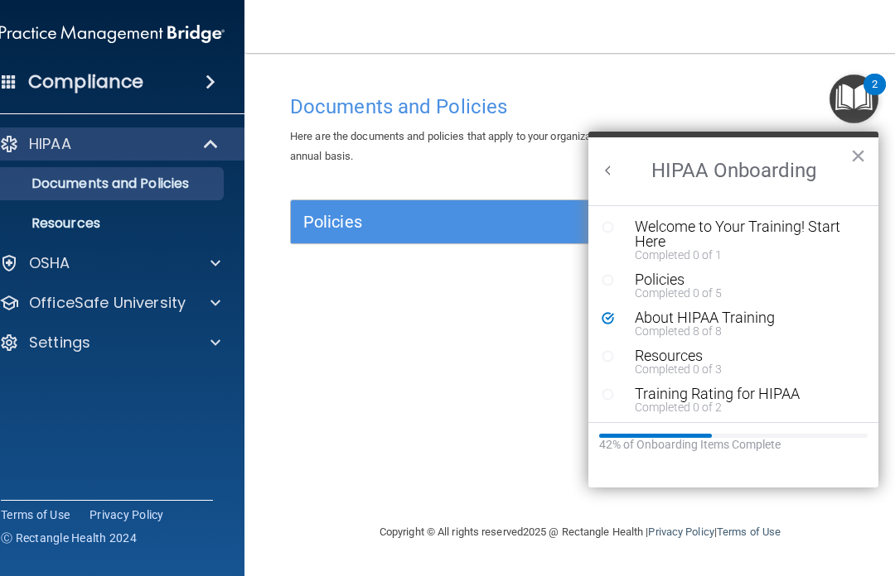
click at [670, 156] on button "×" at bounding box center [858, 155] width 16 height 27
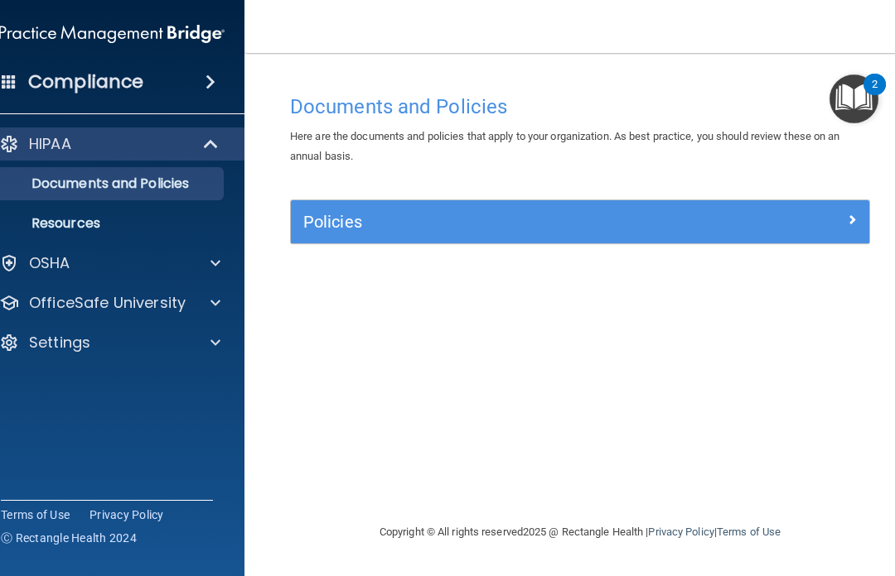
click at [670, 218] on div at bounding box center [797, 219] width 145 height 20
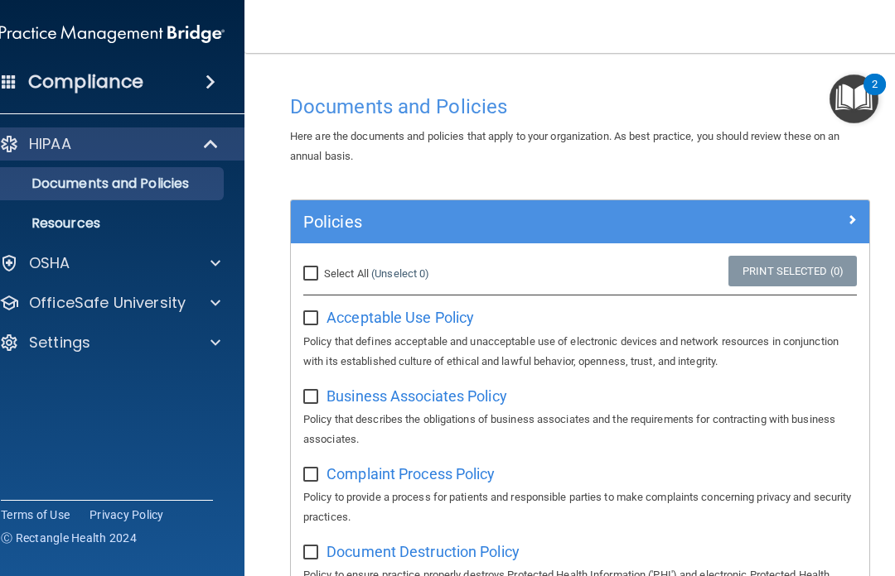
click at [670, 220] on span at bounding box center [852, 220] width 10 height 20
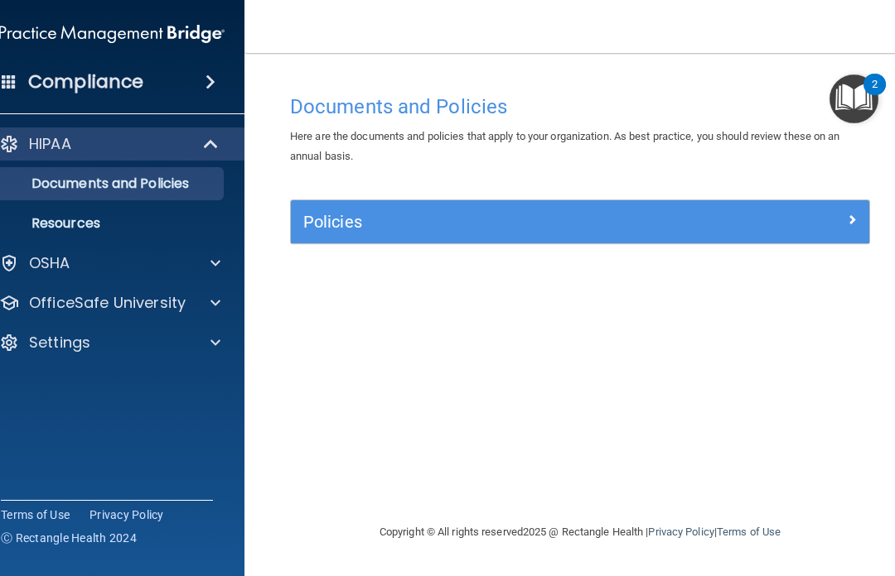
click at [179, 187] on p "Documents and Policies" at bounding box center [103, 184] width 226 height 17
click at [105, 225] on p "Resources" at bounding box center [103, 223] width 226 height 17
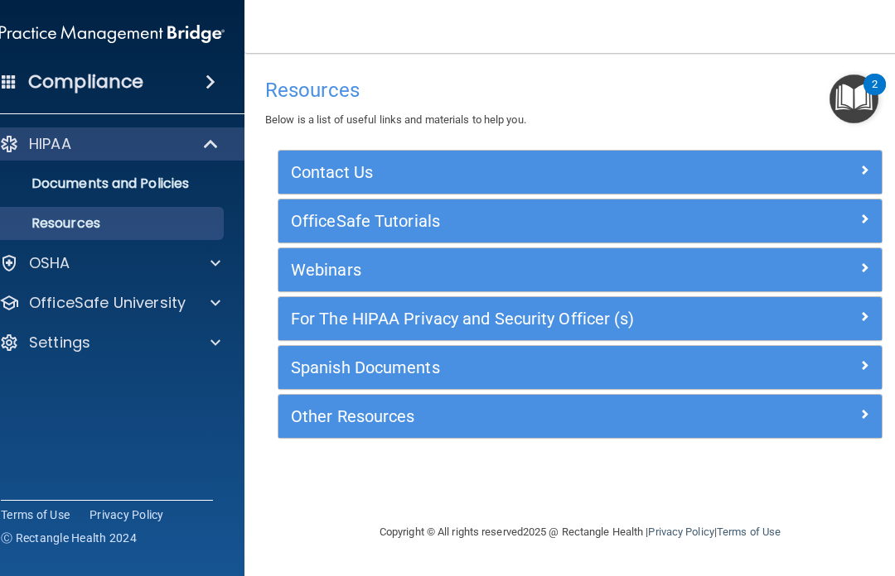
click at [191, 190] on p "Documents and Policies" at bounding box center [103, 184] width 226 height 17
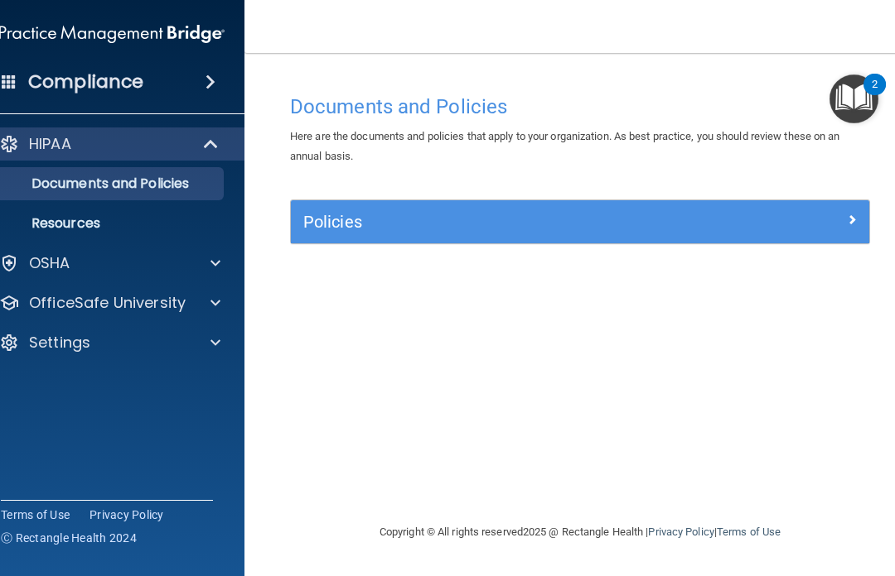
click at [670, 101] on img "Open Resource Center, 2 new notifications" at bounding box center [853, 99] width 49 height 49
